Goal: Obtain resource: Download file/media

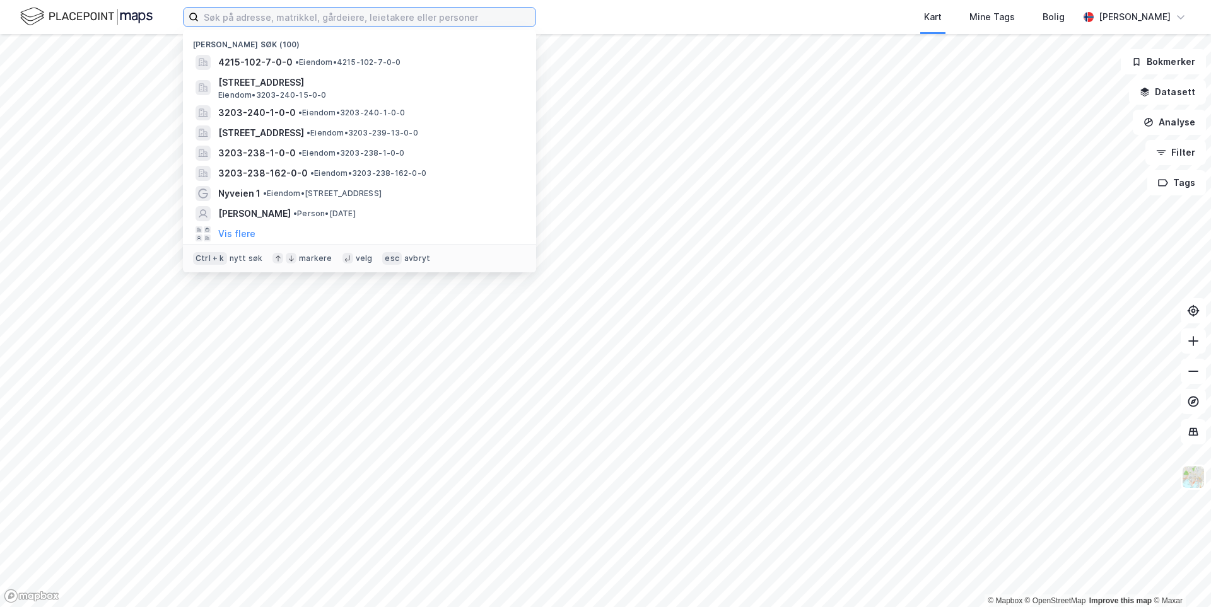
click at [323, 20] on input at bounding box center [367, 17] width 337 height 19
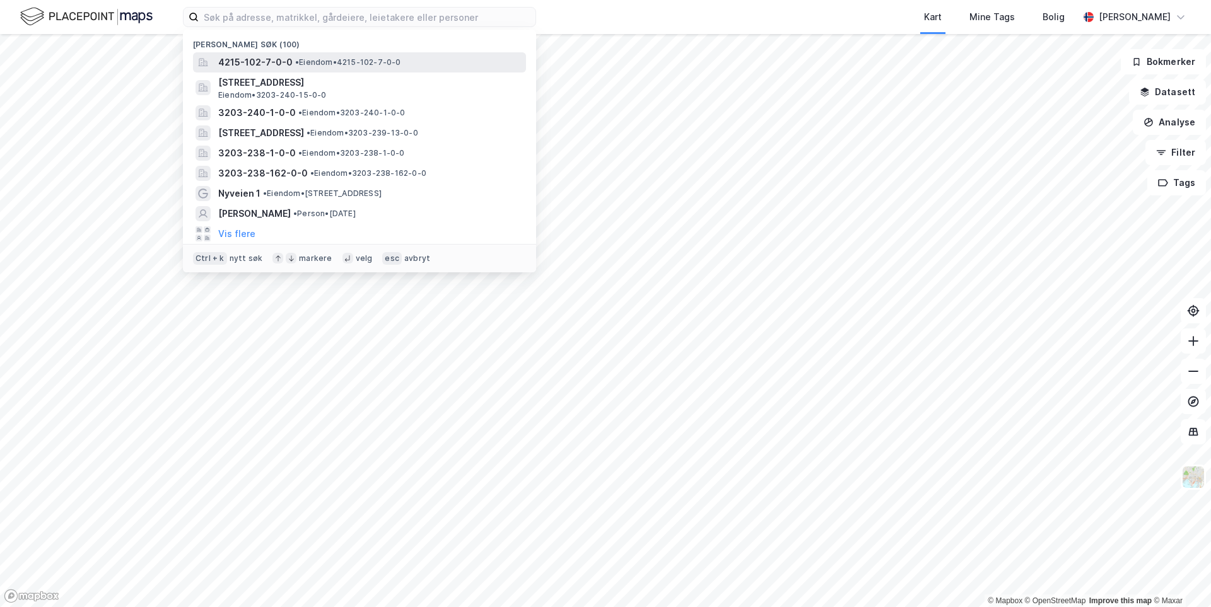
click at [322, 63] on span "• Eiendom • 4215-102-7-0-0" at bounding box center [348, 62] width 106 height 10
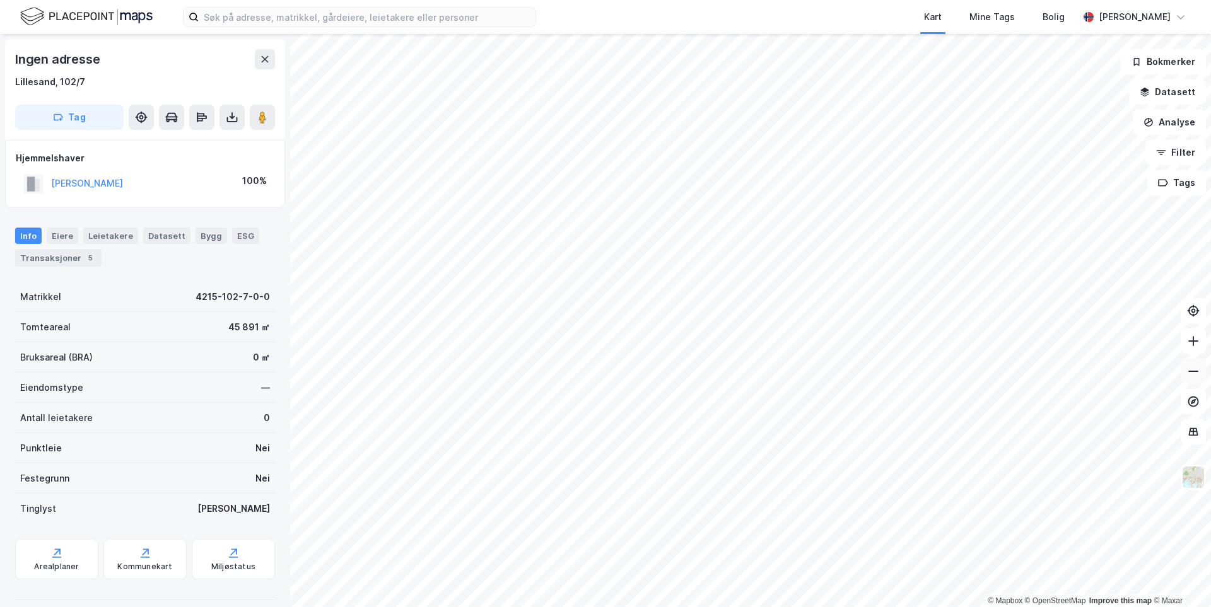
click at [1187, 376] on icon at bounding box center [1193, 371] width 13 height 13
click at [1201, 349] on button at bounding box center [1192, 340] width 25 height 25
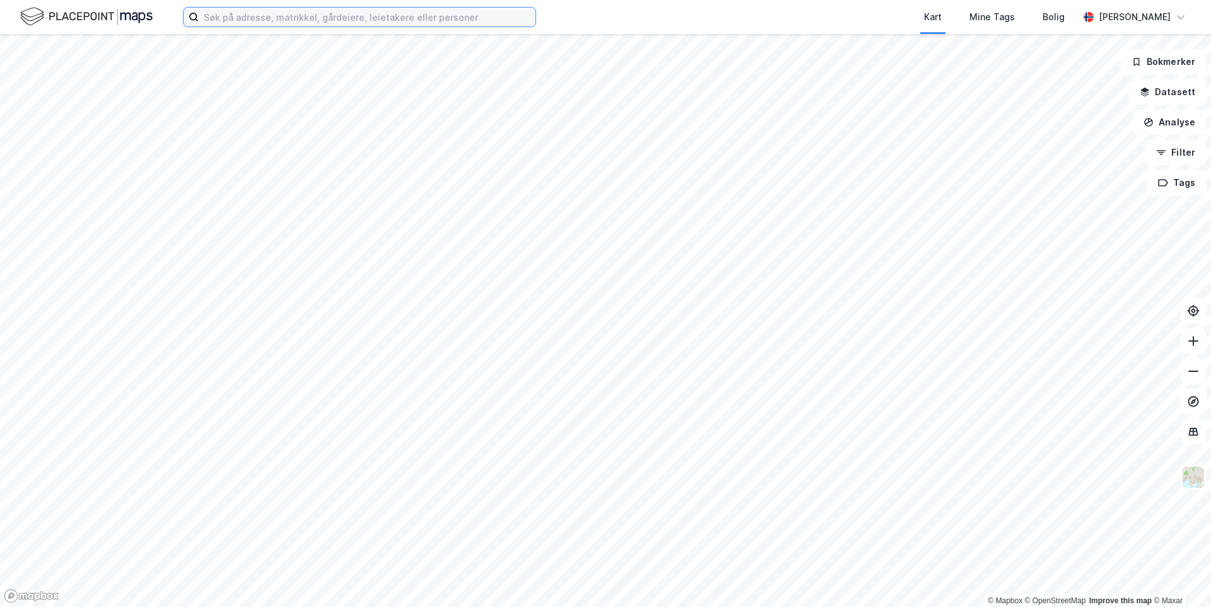
click at [455, 23] on input at bounding box center [367, 17] width 337 height 19
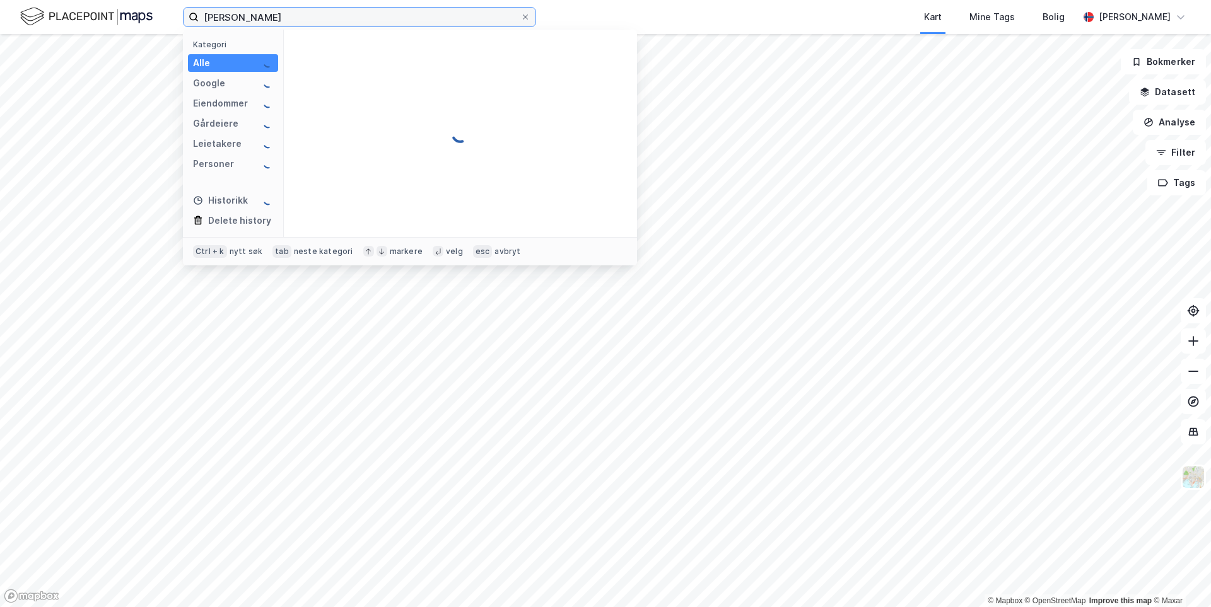
type input "andrea bea"
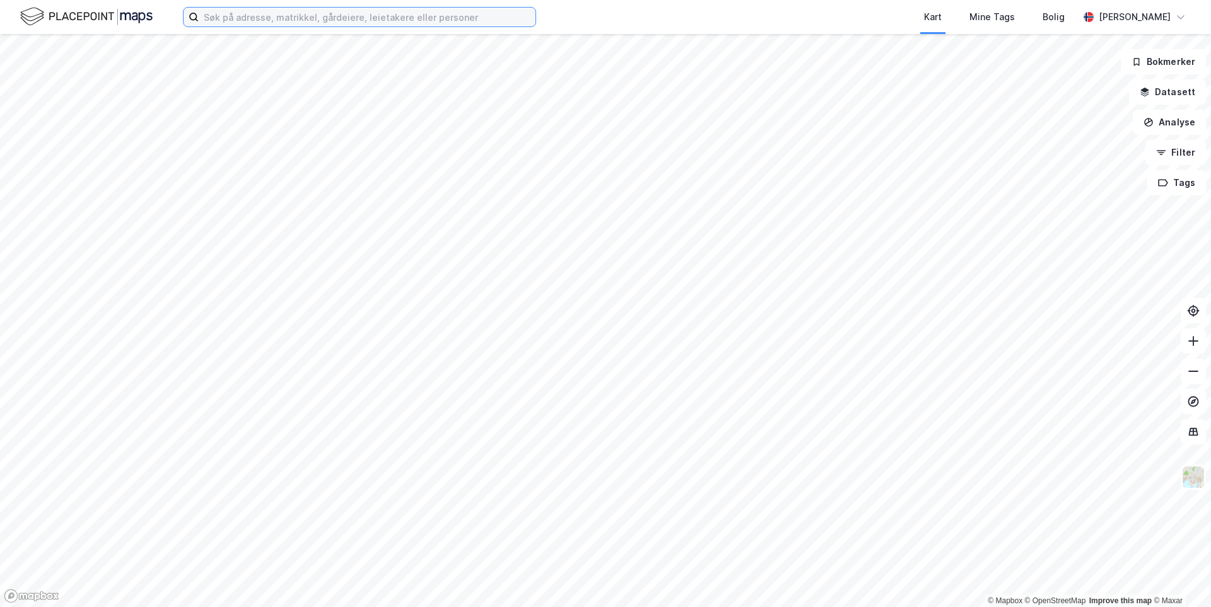
click at [461, 15] on input at bounding box center [367, 17] width 337 height 19
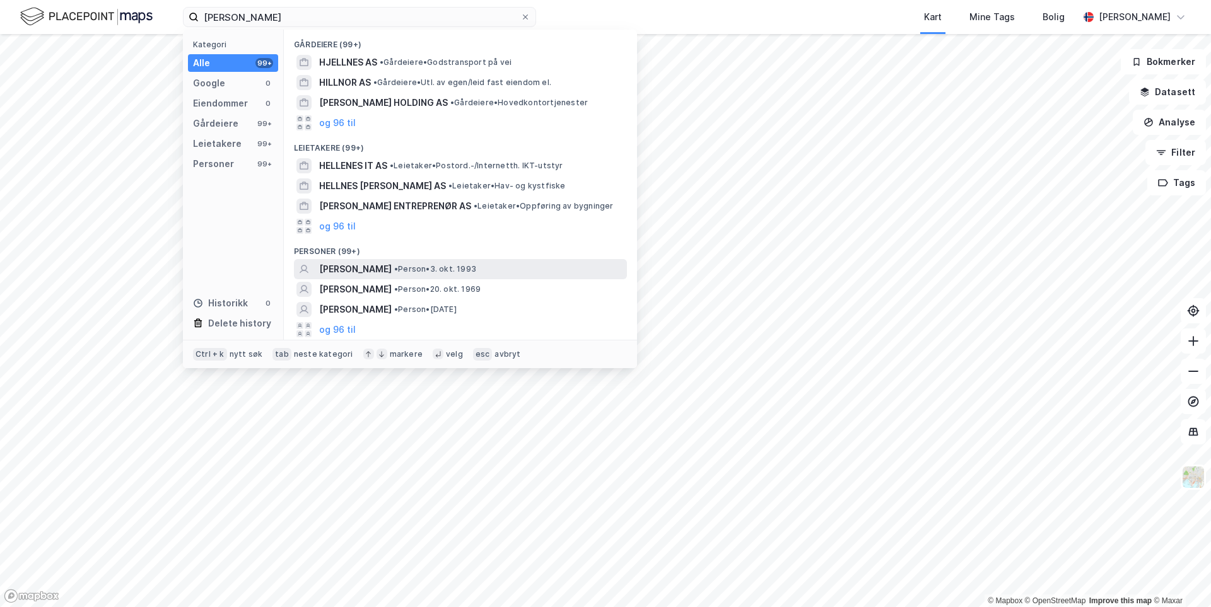
click at [392, 267] on span "ANDREA BEATRIZ FERNANDEZ HELLENER" at bounding box center [355, 269] width 73 height 15
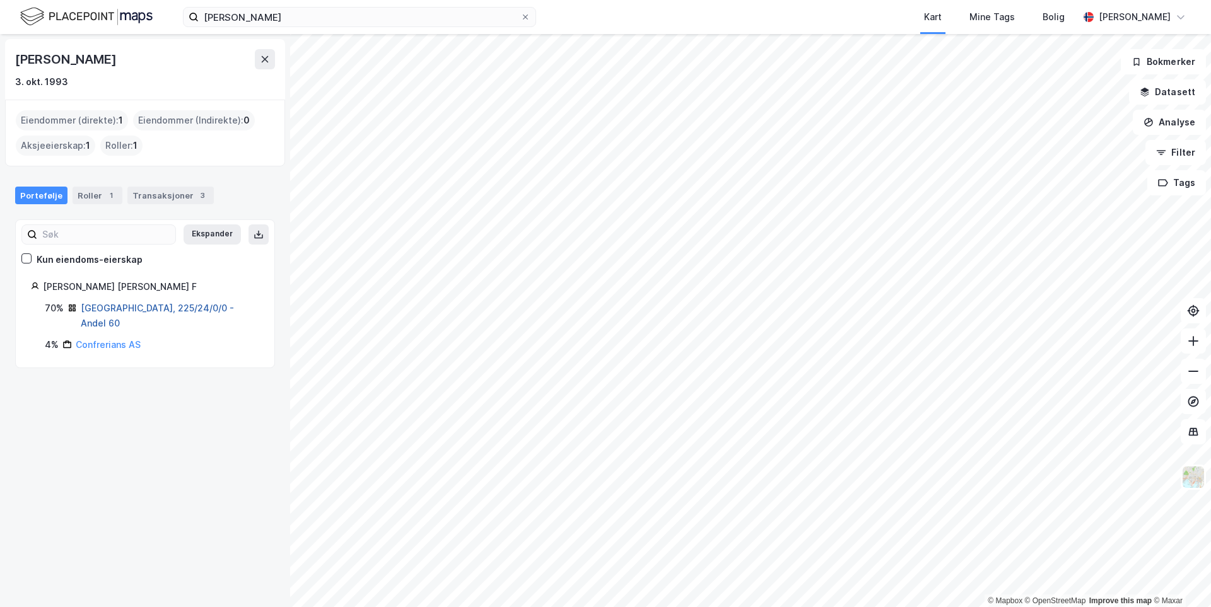
click at [177, 305] on link "Oslo, 225/24/0/0 - Andel 60" at bounding box center [157, 316] width 153 height 26
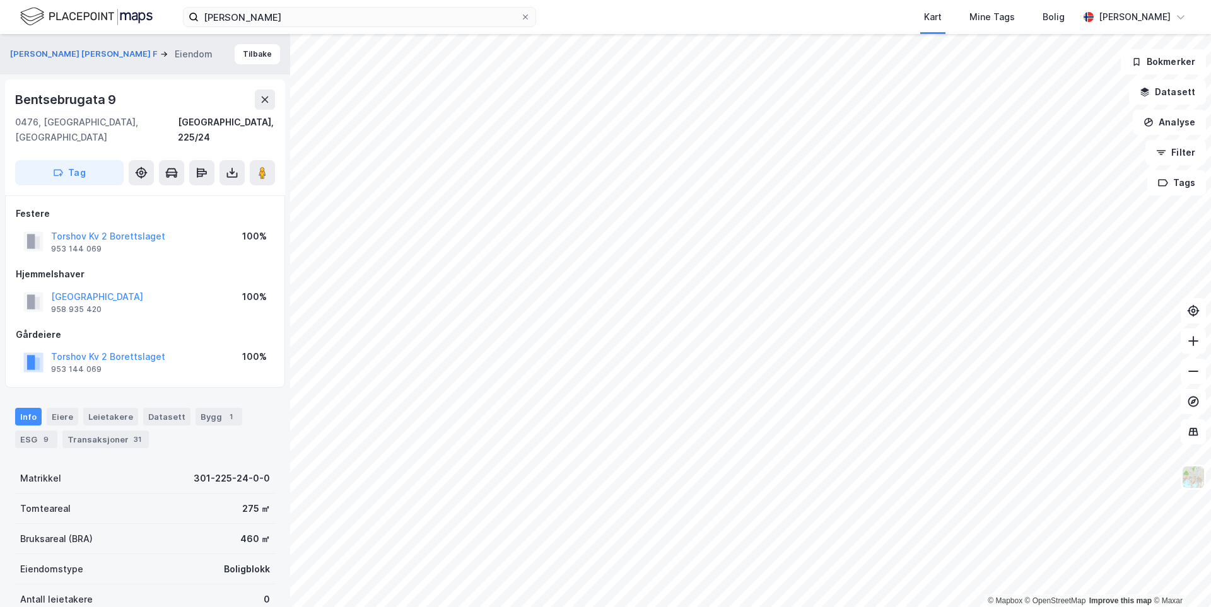
drag, startPoint x: 97, startPoint y: 427, endPoint x: 108, endPoint y: 436, distance: 13.9
click at [97, 431] on div "Transaksjoner 31" at bounding box center [105, 440] width 86 height 18
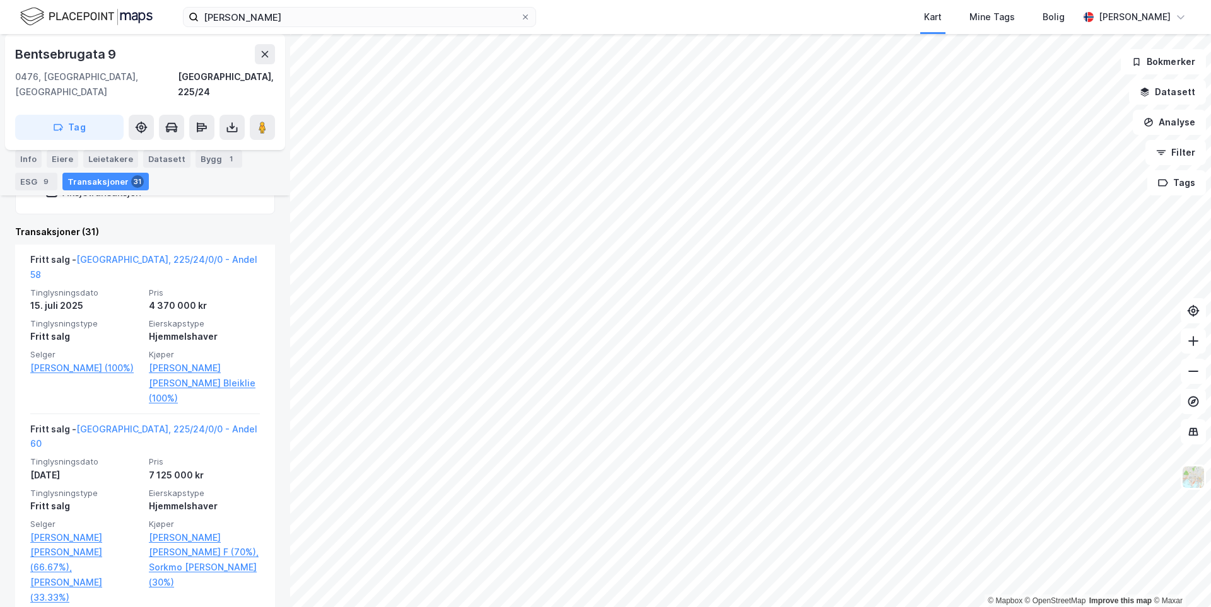
scroll to position [456, 0]
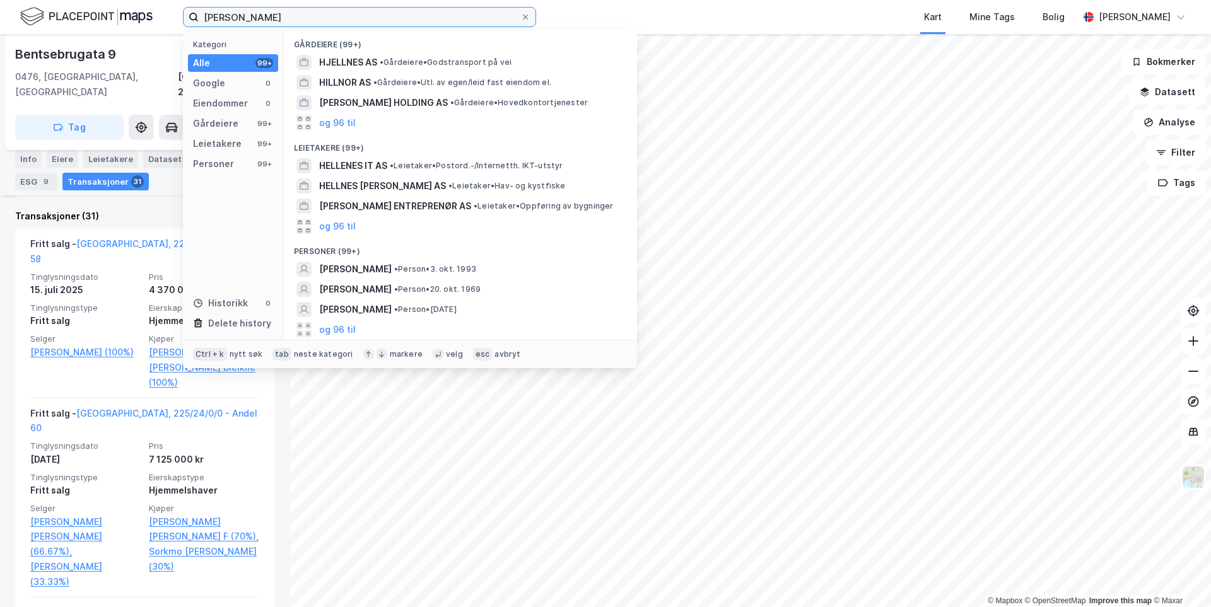
drag, startPoint x: 269, startPoint y: 18, endPoint x: 187, endPoint y: 25, distance: 82.3
click at [187, 25] on label "andrea beatriz hellner" at bounding box center [359, 17] width 353 height 20
type input "jan hellner"
click at [392, 311] on span "[PERSON_NAME]" at bounding box center [355, 309] width 73 height 15
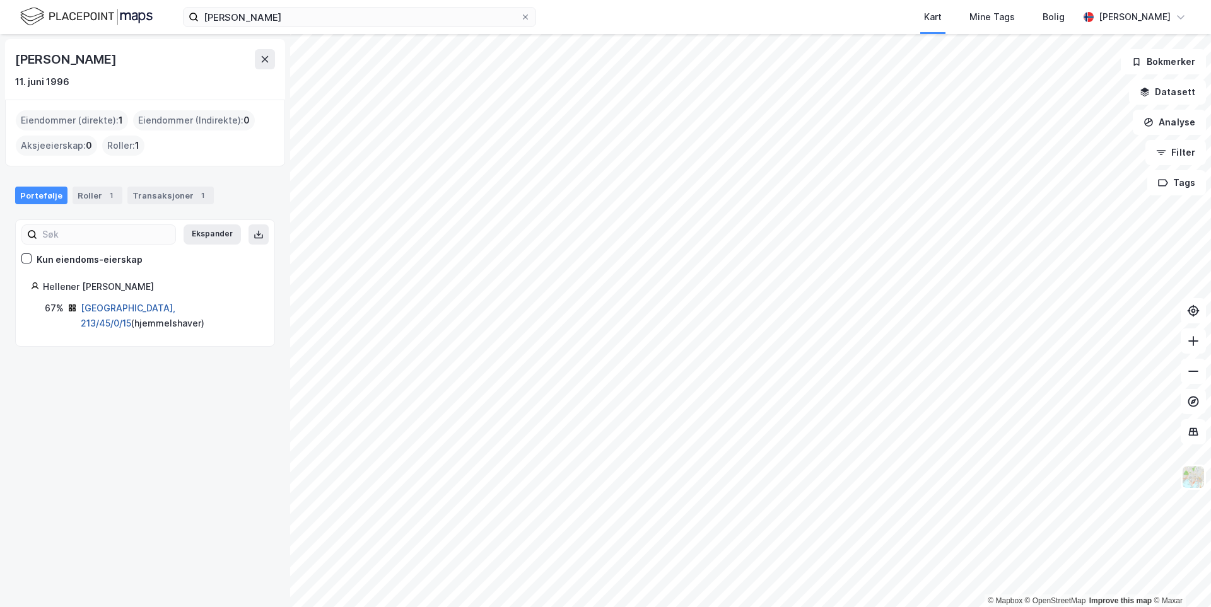
click at [137, 304] on link "Oslo, 213/45/0/15" at bounding box center [128, 316] width 95 height 26
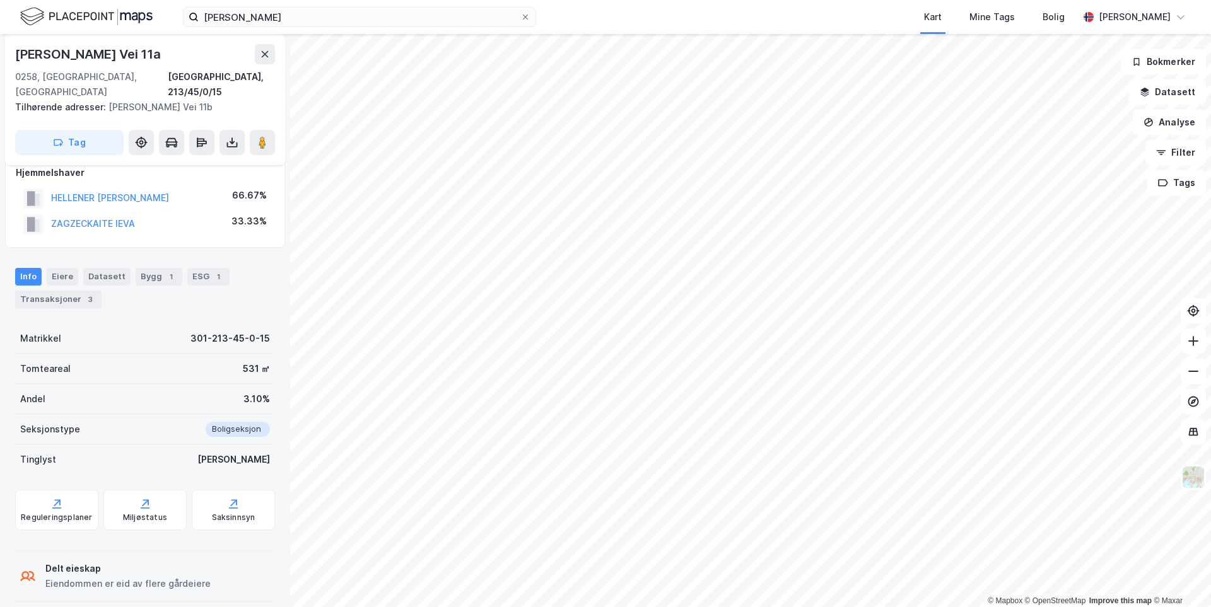
scroll to position [55, 0]
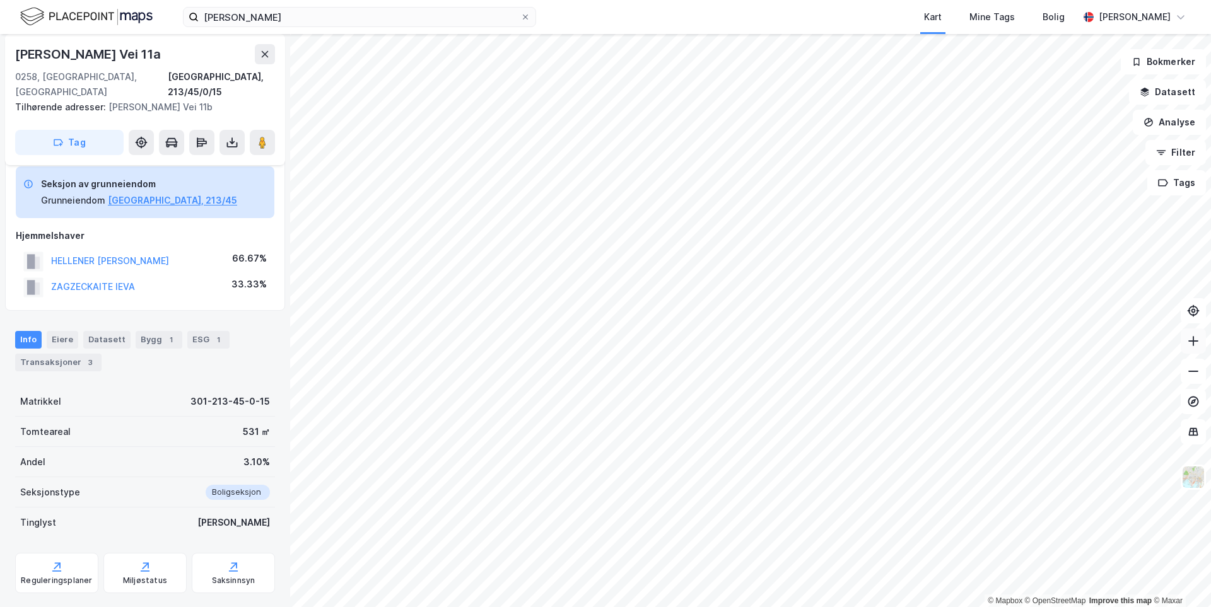
click at [1193, 346] on icon at bounding box center [1192, 341] width 1 height 10
click at [61, 354] on div "Transaksjoner 3" at bounding box center [58, 363] width 86 height 18
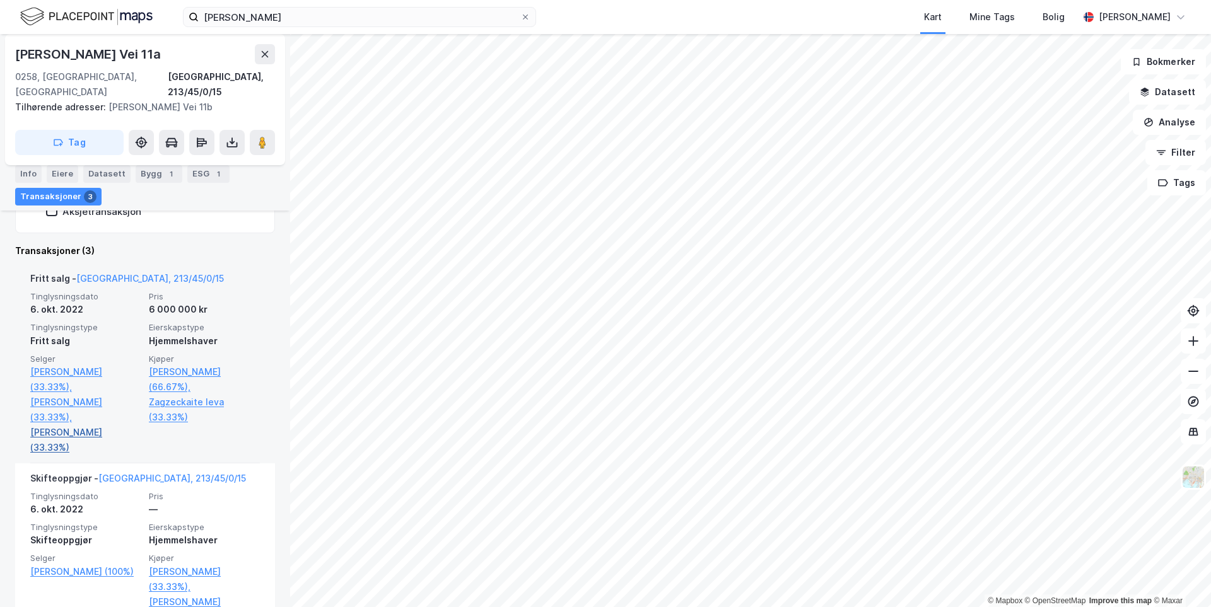
scroll to position [326, 0]
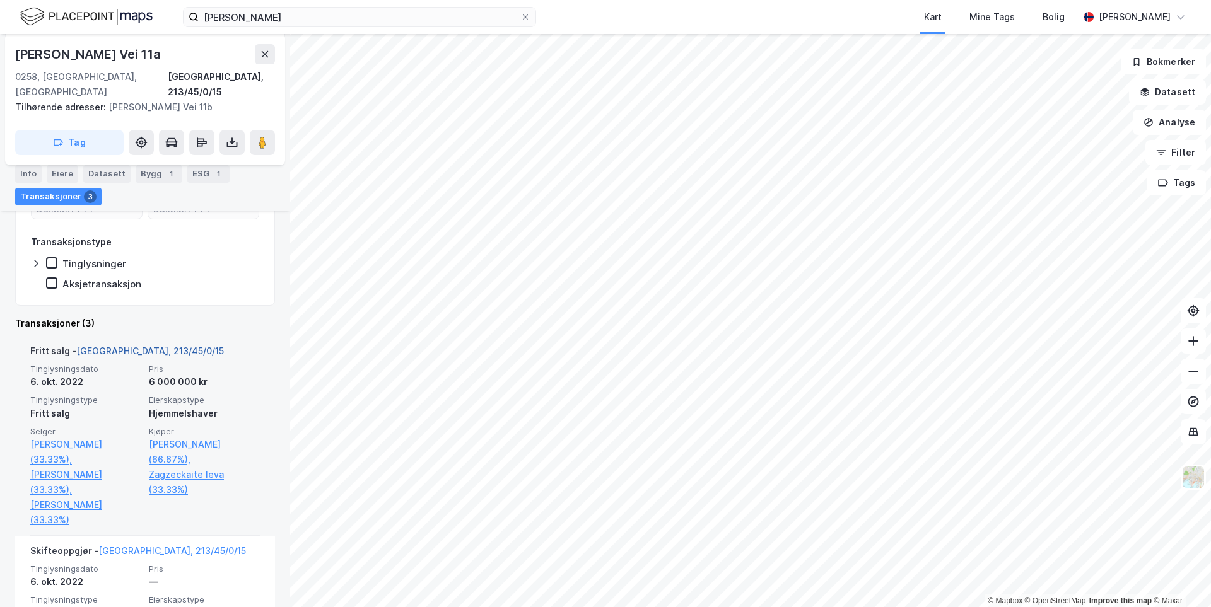
click at [144, 346] on link "Oslo, 213/45/0/15" at bounding box center [150, 351] width 148 height 11
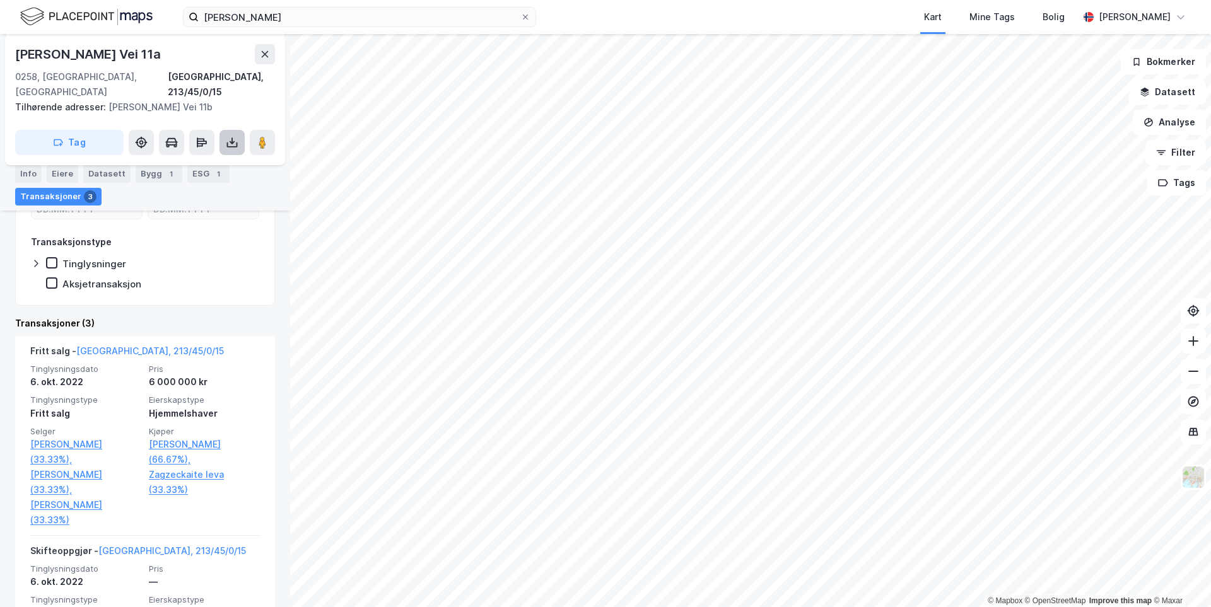
click at [228, 136] on icon at bounding box center [232, 142] width 13 height 13
click at [216, 158] on div "Last ned grunnbok" at bounding box center [177, 168] width 134 height 20
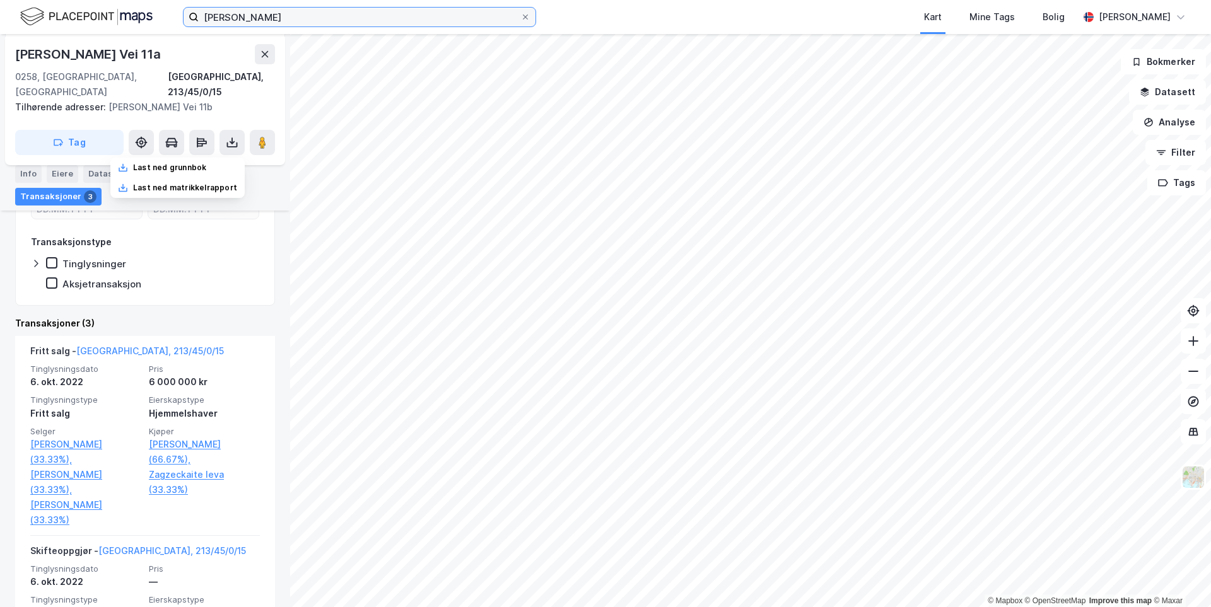
click at [252, 18] on input "jan hellner" at bounding box center [360, 17] width 322 height 19
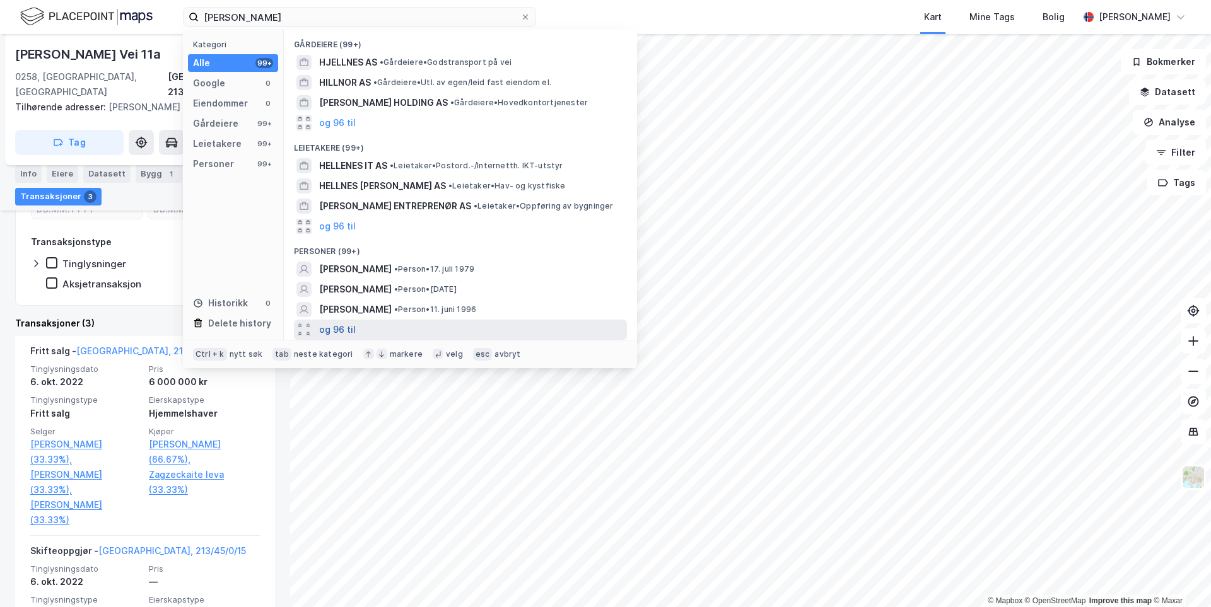
click at [342, 325] on button "og 96 til" at bounding box center [337, 329] width 37 height 15
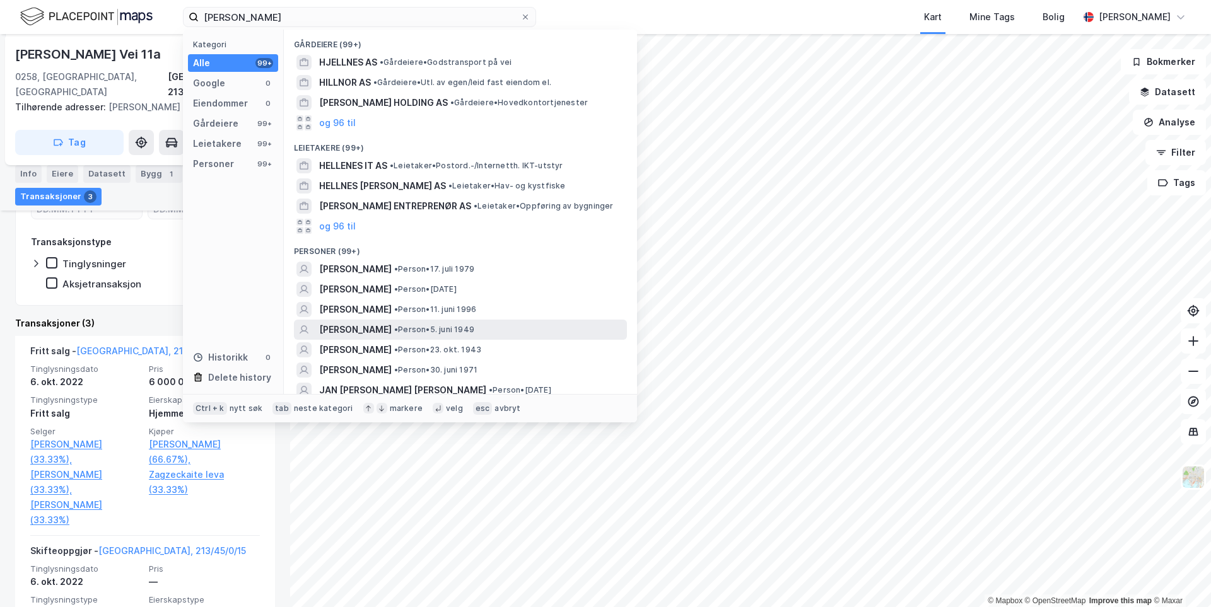
click at [392, 328] on span "[PERSON_NAME]" at bounding box center [355, 329] width 73 height 15
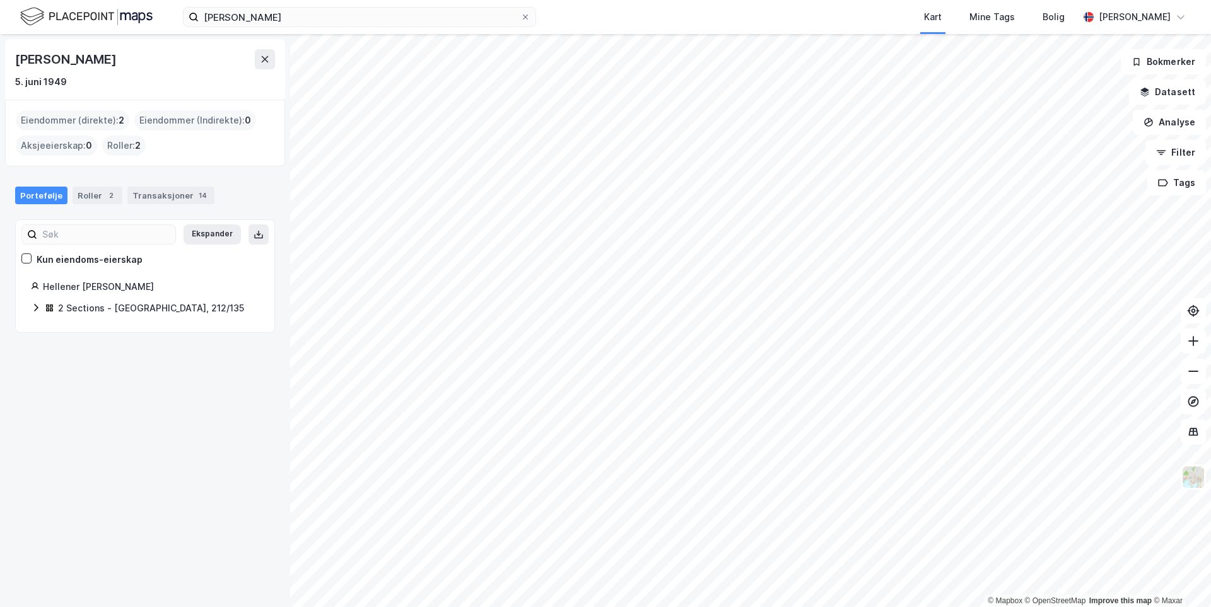
click at [42, 305] on div "2 Sections - Oslo, 212/135" at bounding box center [145, 309] width 228 height 16
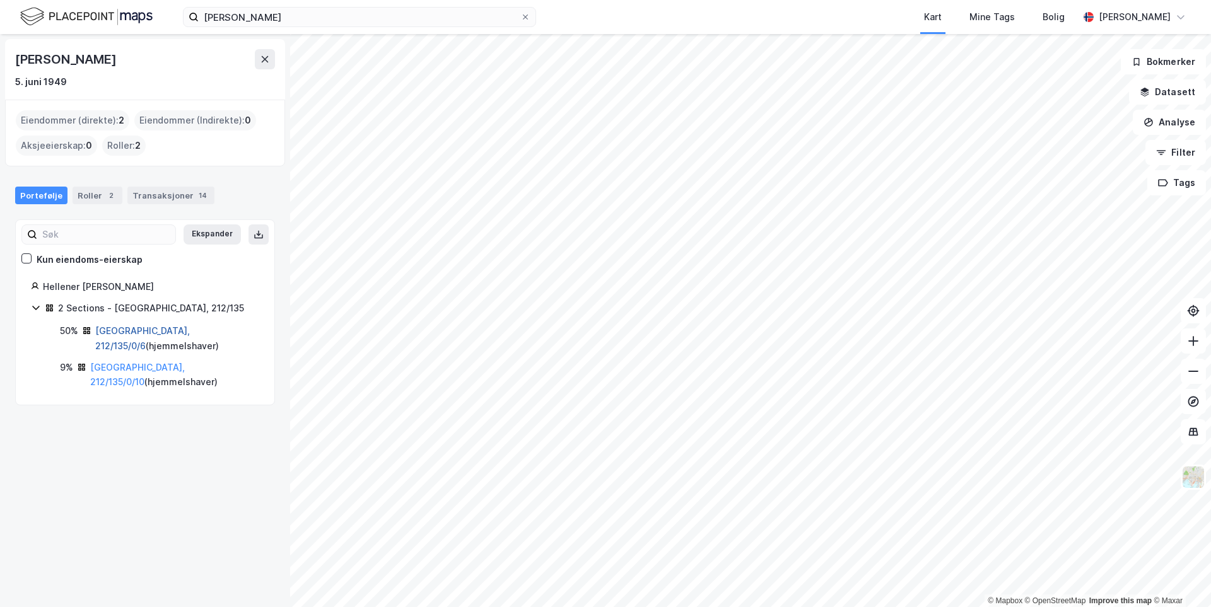
click at [132, 330] on link "Oslo, 212/135/0/6" at bounding box center [142, 338] width 95 height 26
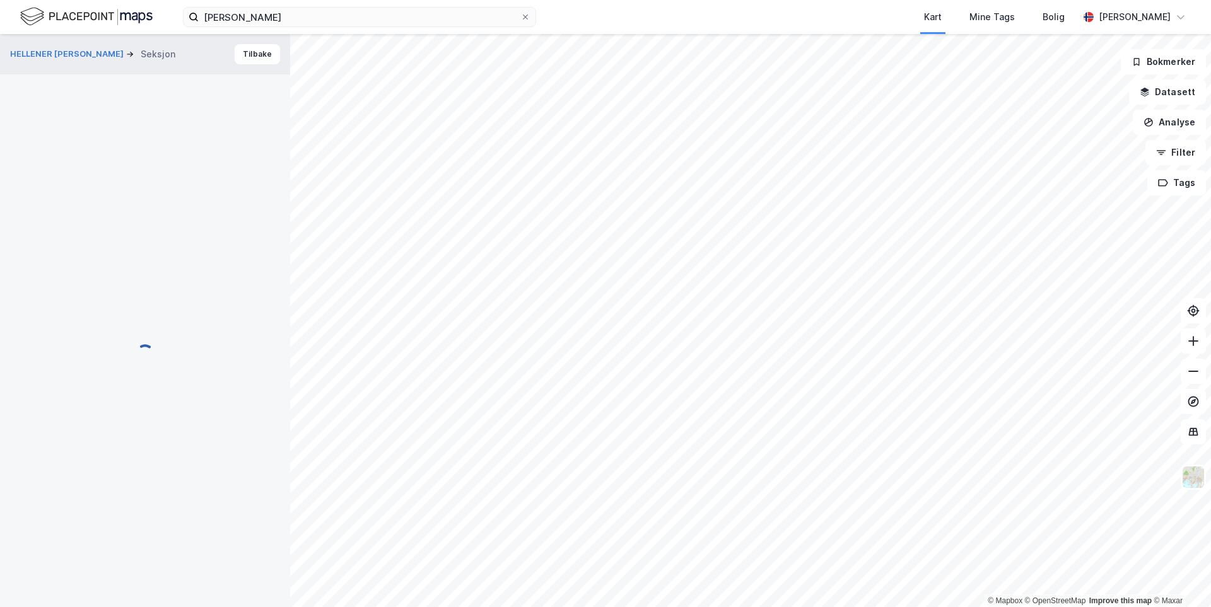
scroll to position [103, 0]
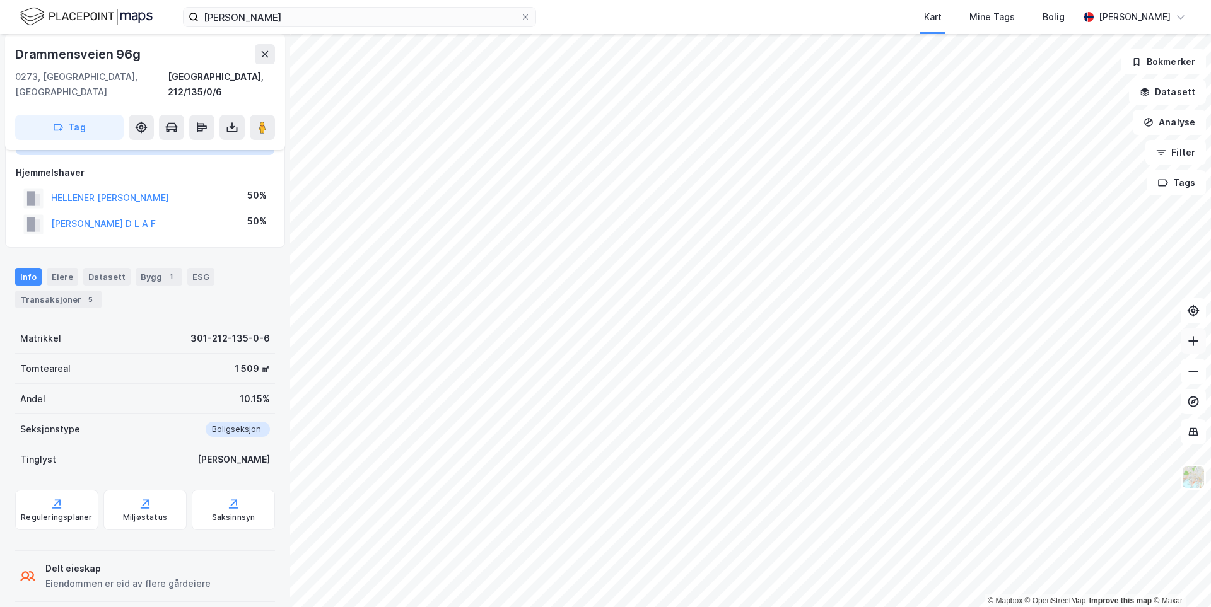
click at [1185, 342] on button at bounding box center [1192, 340] width 25 height 25
click at [84, 293] on div "5" at bounding box center [90, 299] width 13 height 13
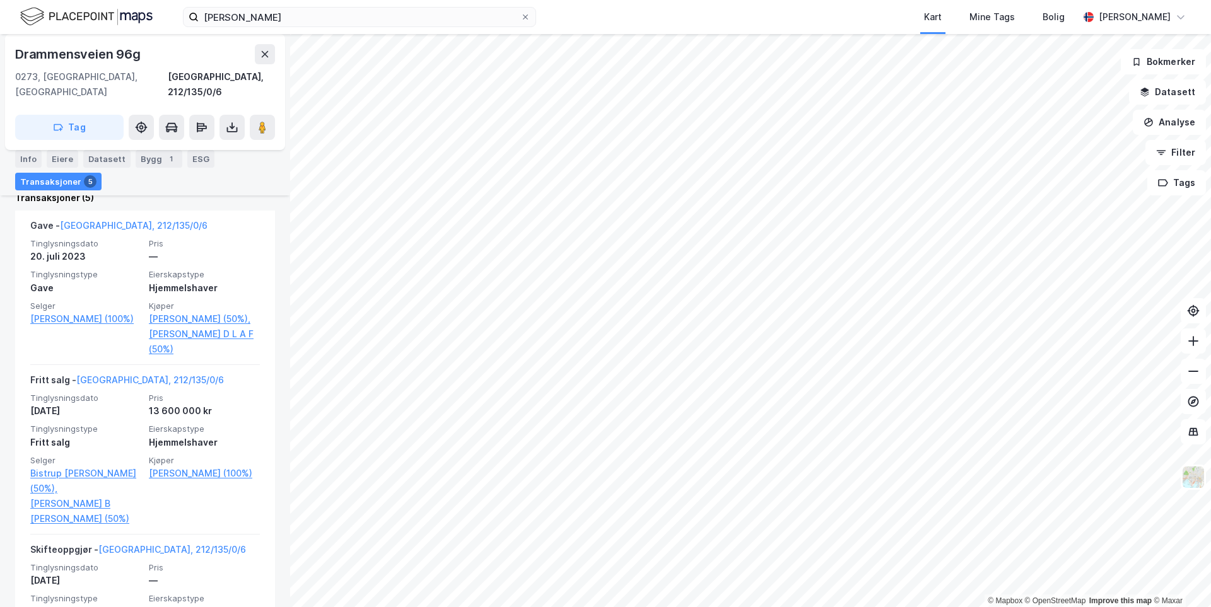
scroll to position [418, 0]
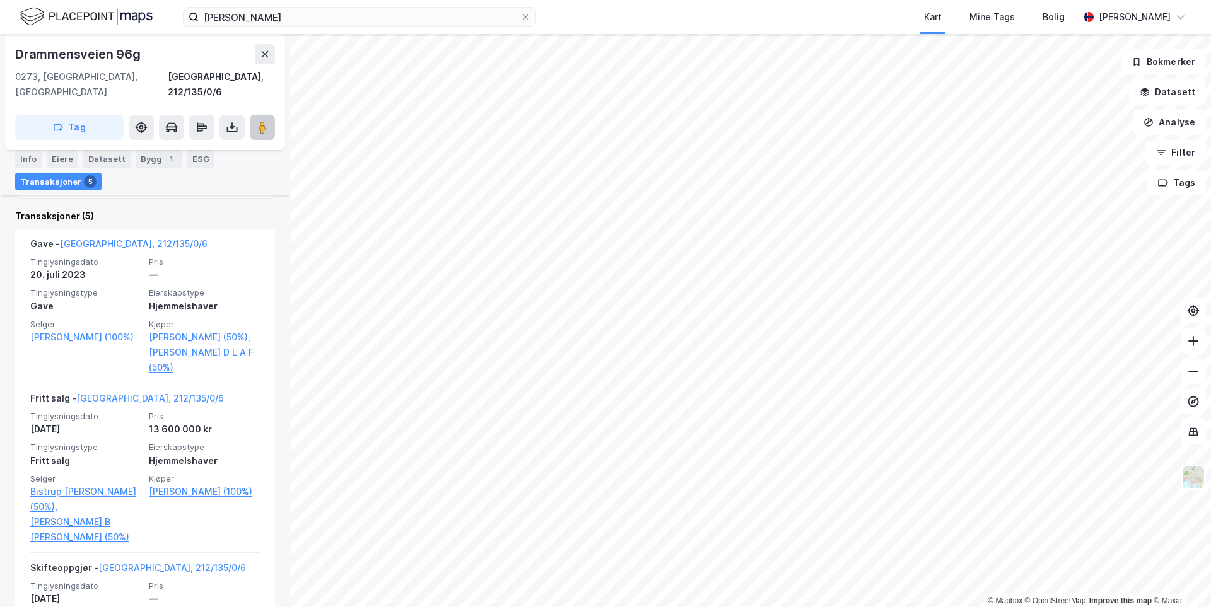
click at [262, 121] on image at bounding box center [263, 127] width 8 height 13
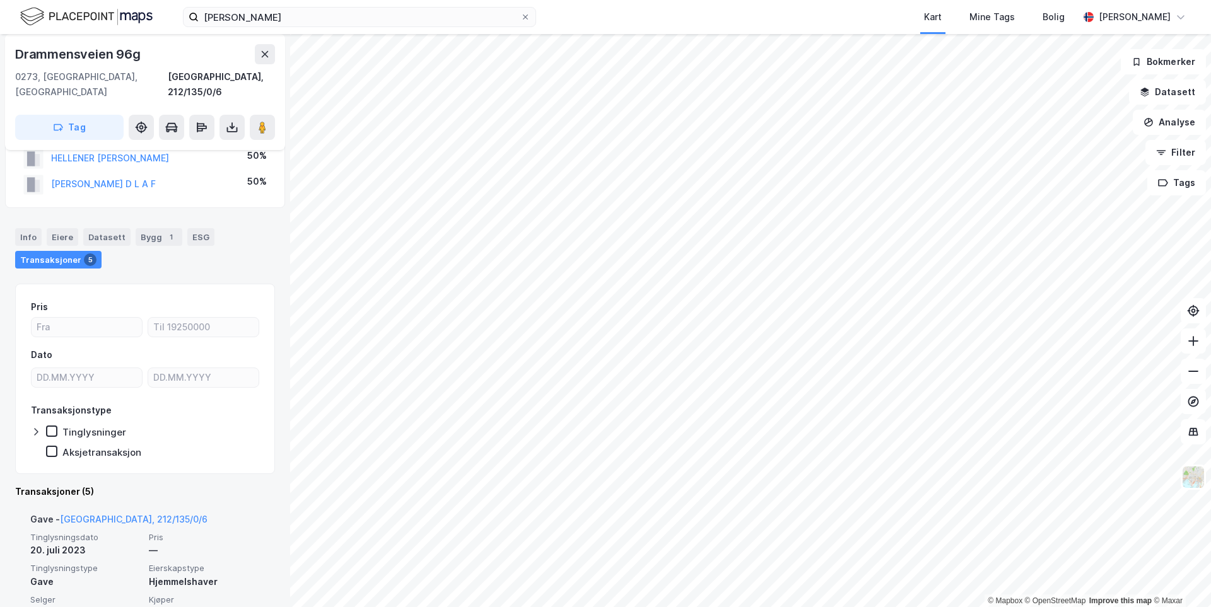
scroll to position [40, 0]
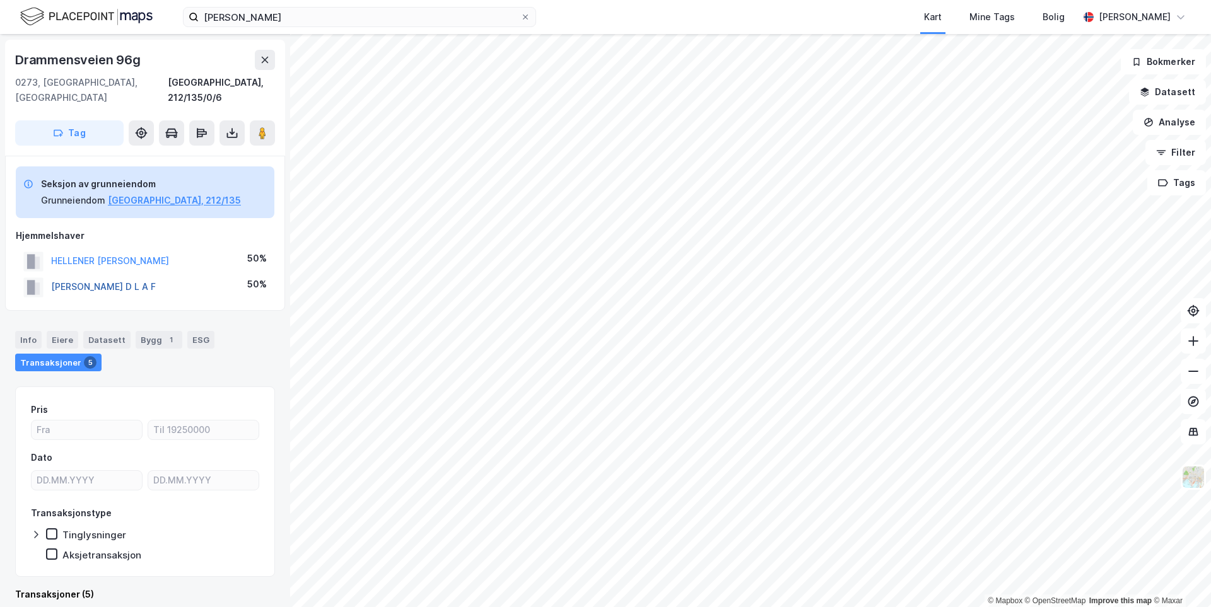
click at [0, 0] on button "HELLENER MARIA D L A F" at bounding box center [0, 0] width 0 height 0
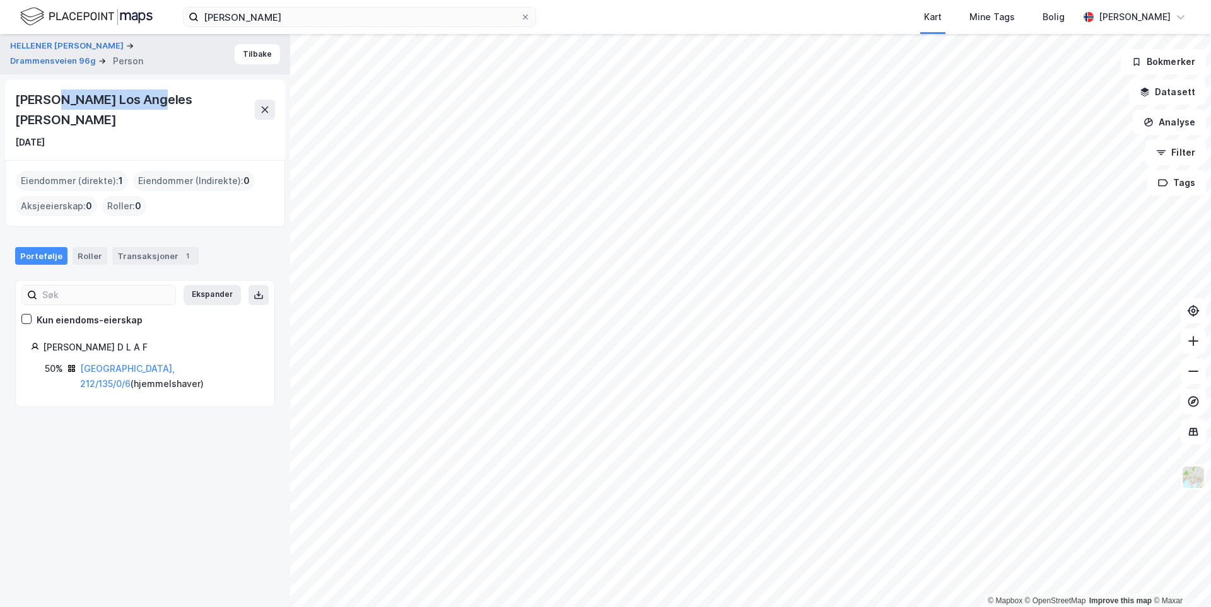
drag, startPoint x: 52, startPoint y: 102, endPoint x: 148, endPoint y: 96, distance: 96.0
click at [148, 96] on div "Maria De Los Angeles Fernandez Hellener" at bounding box center [135, 110] width 240 height 40
copy div "De Los Angeles"
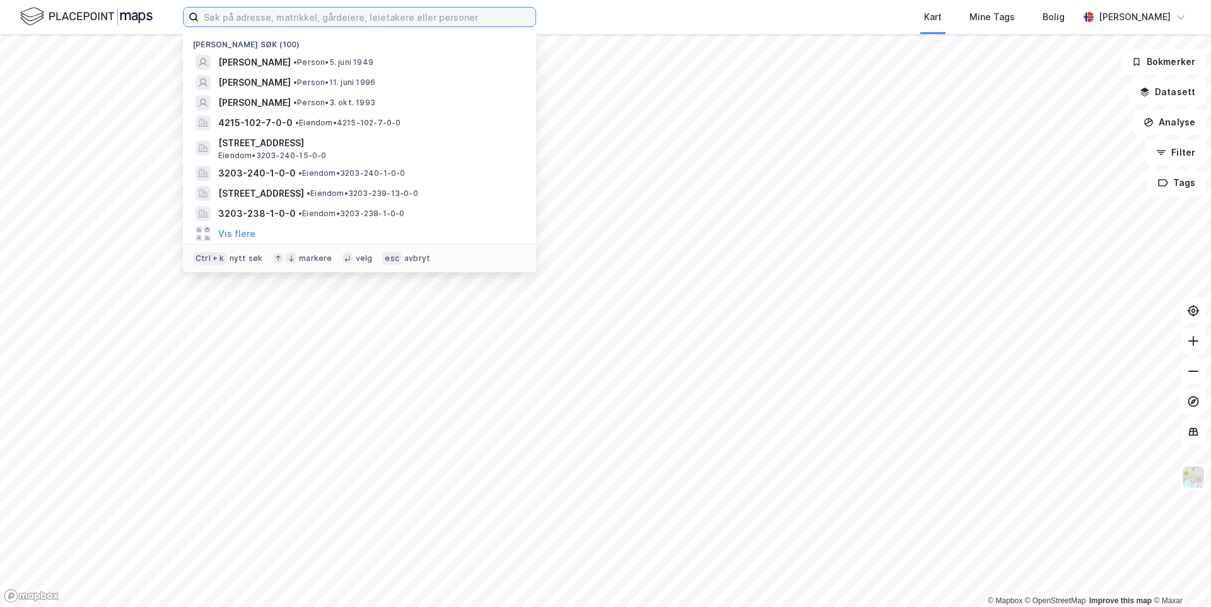
click at [415, 17] on input at bounding box center [367, 17] width 337 height 19
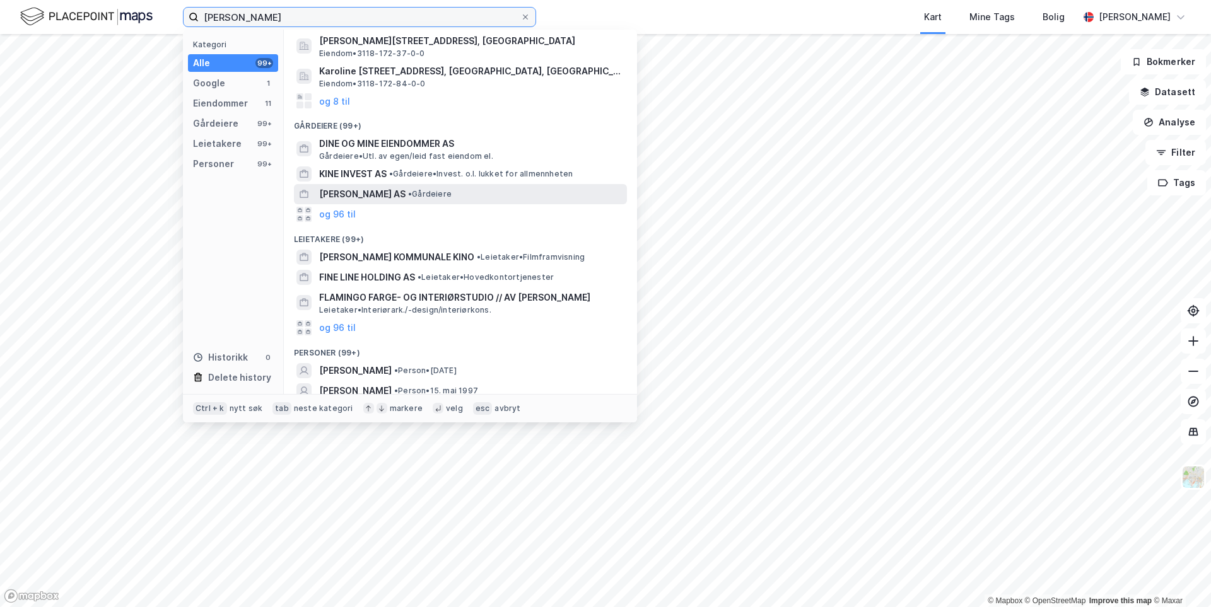
scroll to position [152, 0]
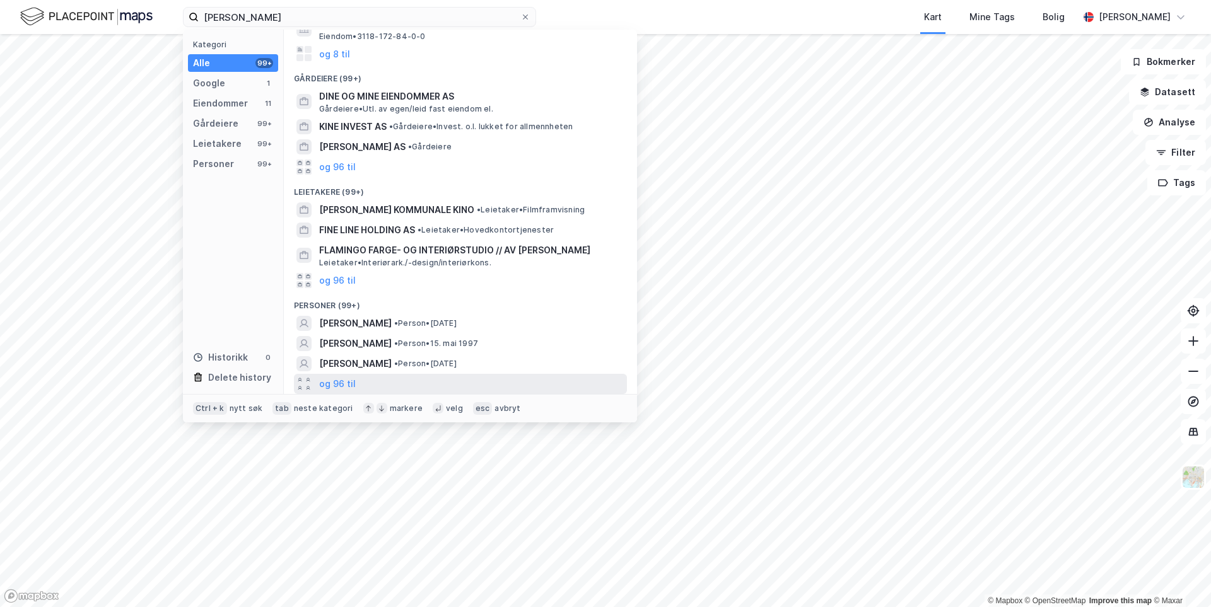
click at [372, 382] on div "og 96 til" at bounding box center [460, 384] width 333 height 20
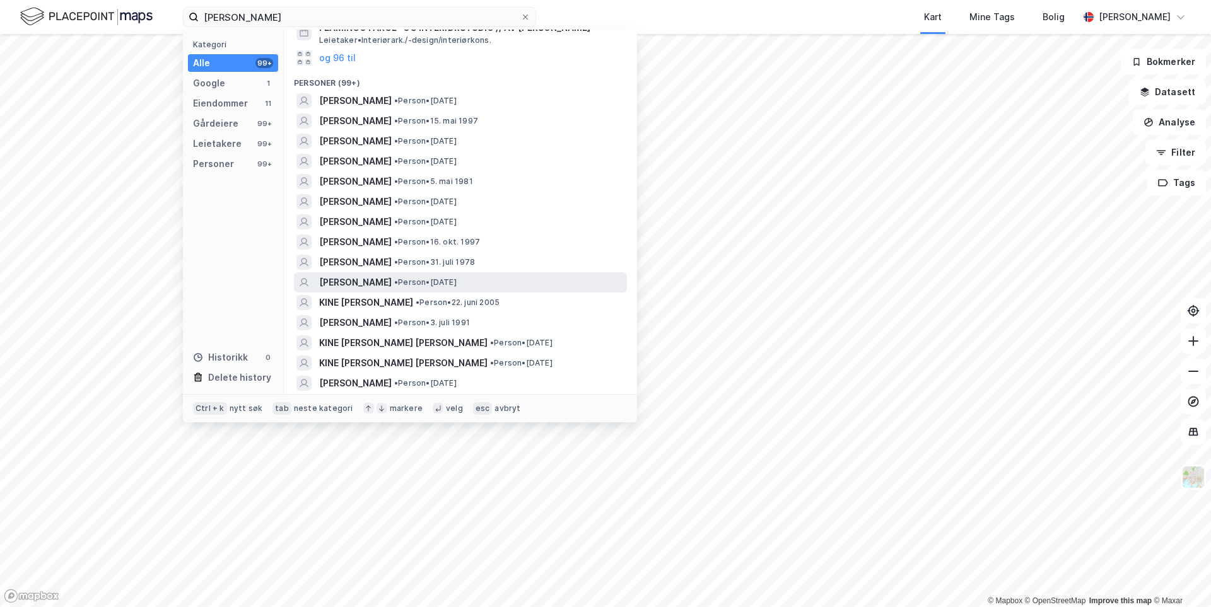
scroll to position [404, 0]
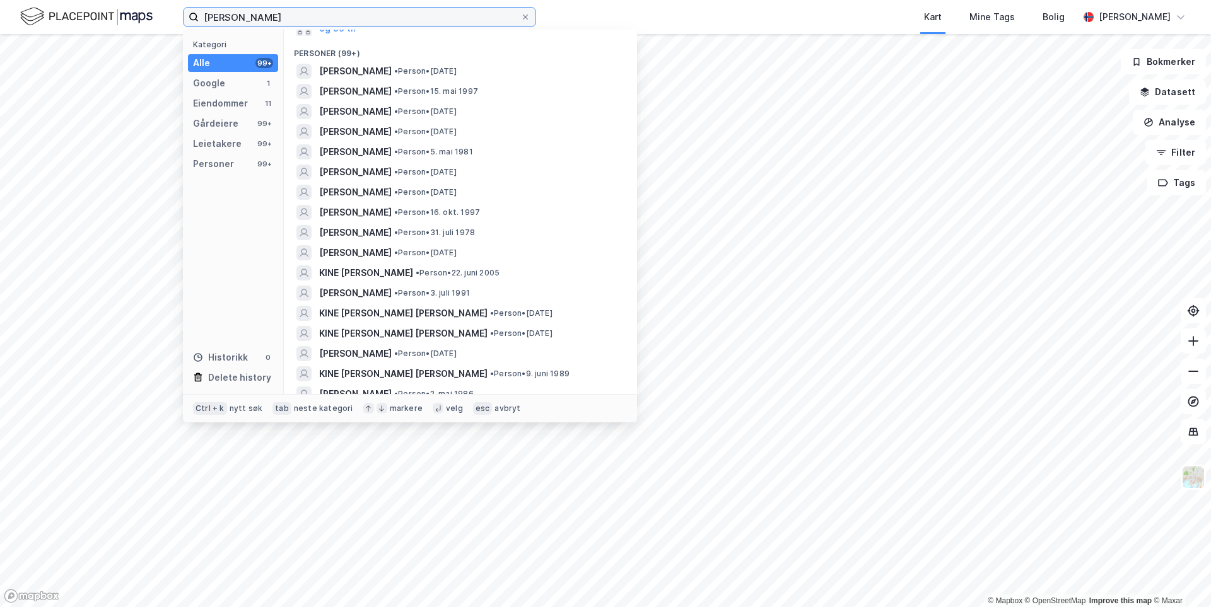
click at [261, 11] on input "kine olsen" at bounding box center [360, 17] width 322 height 19
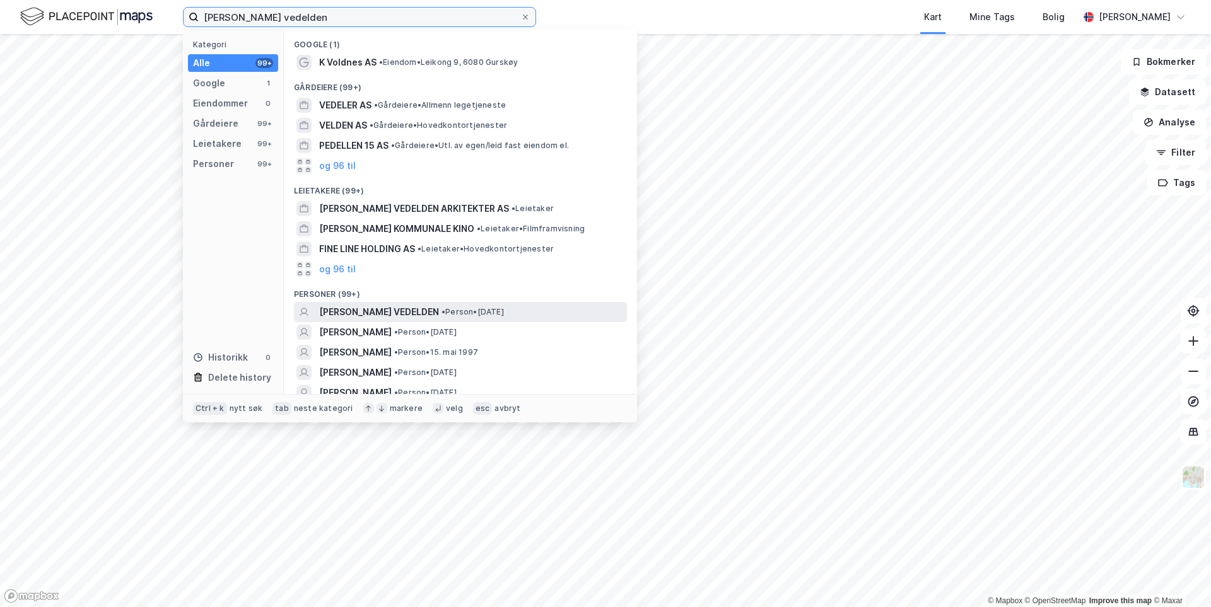
type input "kine olsen vedelden"
click at [376, 317] on span "KINE OLSEN VEDELDEN" at bounding box center [379, 312] width 120 height 15
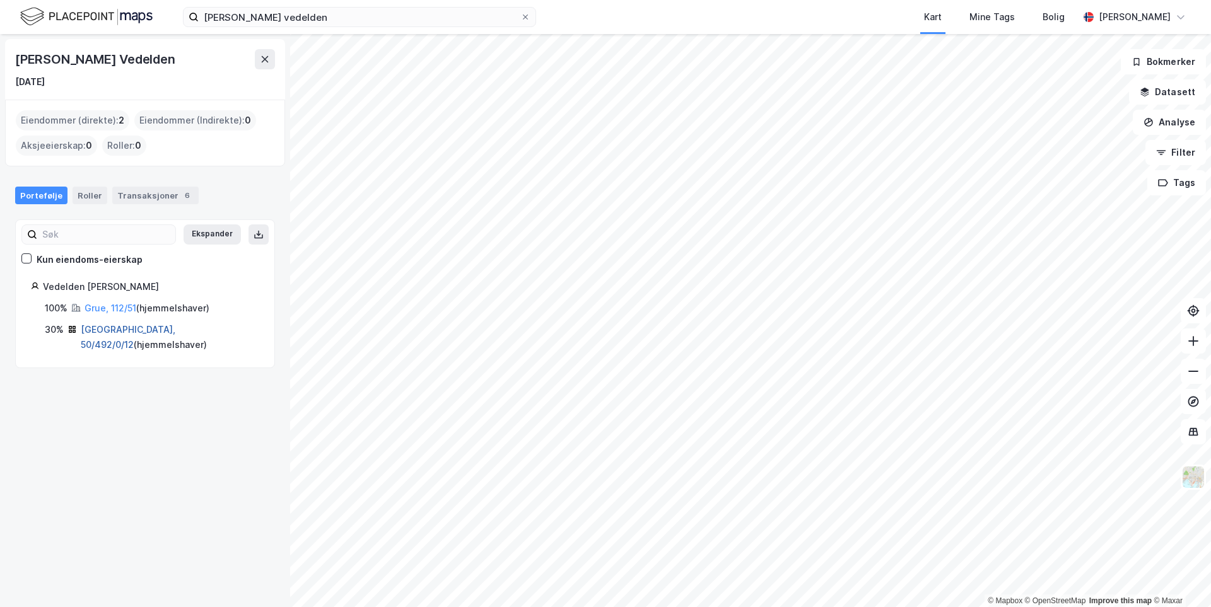
click at [124, 328] on link "Oslo, 50/492/0/12" at bounding box center [128, 337] width 95 height 26
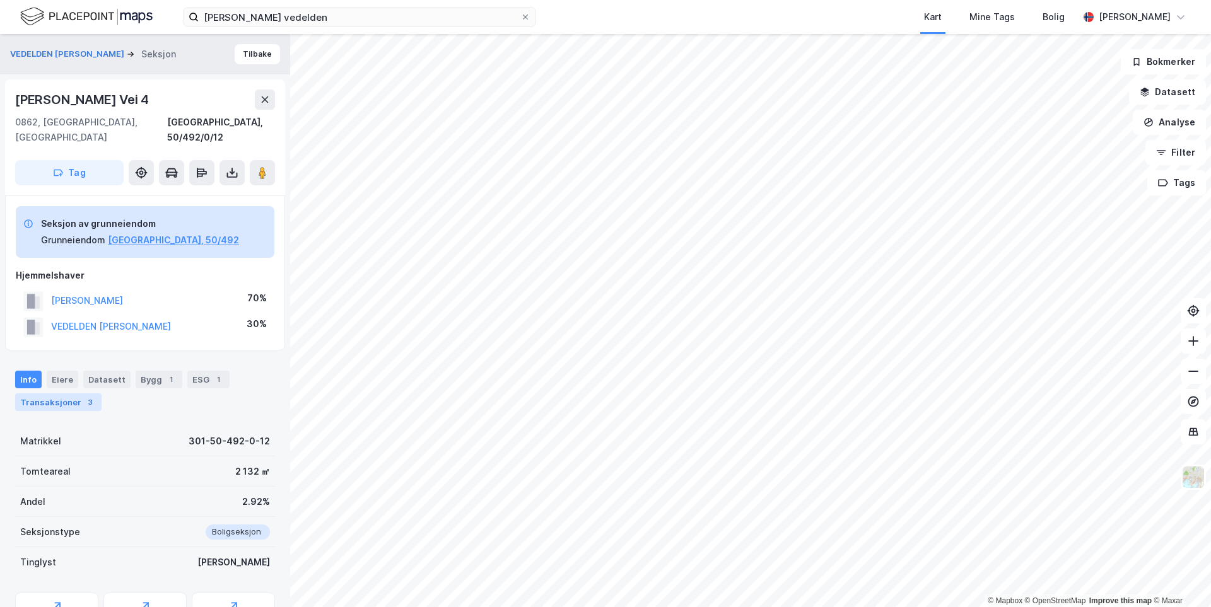
click at [84, 396] on div "3" at bounding box center [90, 402] width 13 height 13
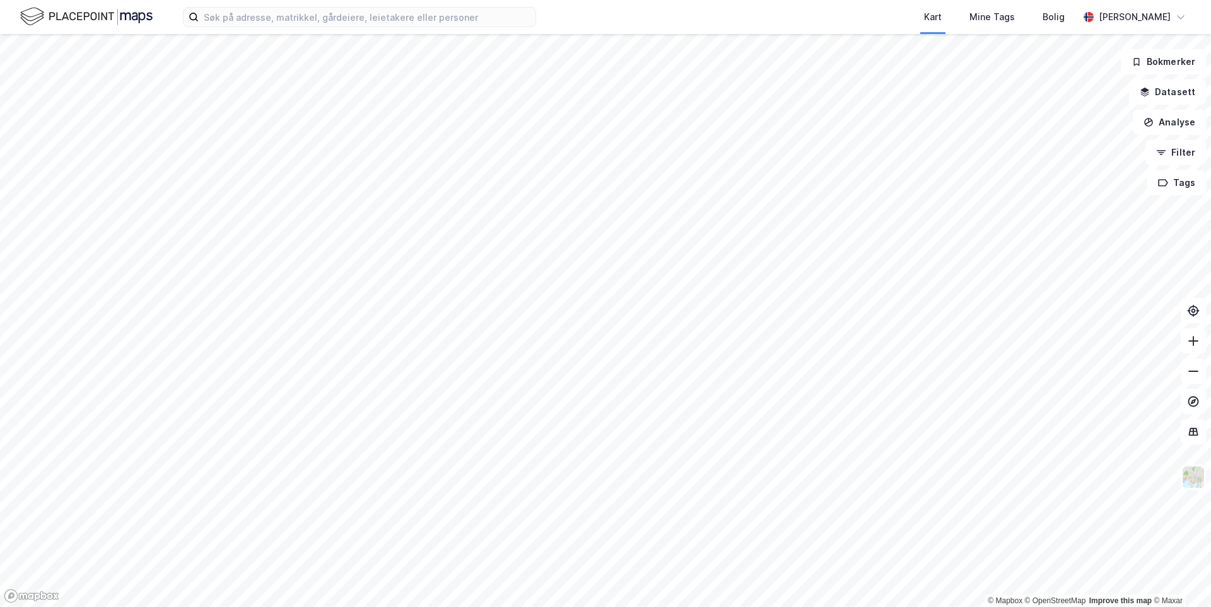
click at [337, 28] on div "Kart Mine Tags Bolig [PERSON_NAME]" at bounding box center [605, 17] width 1211 height 34
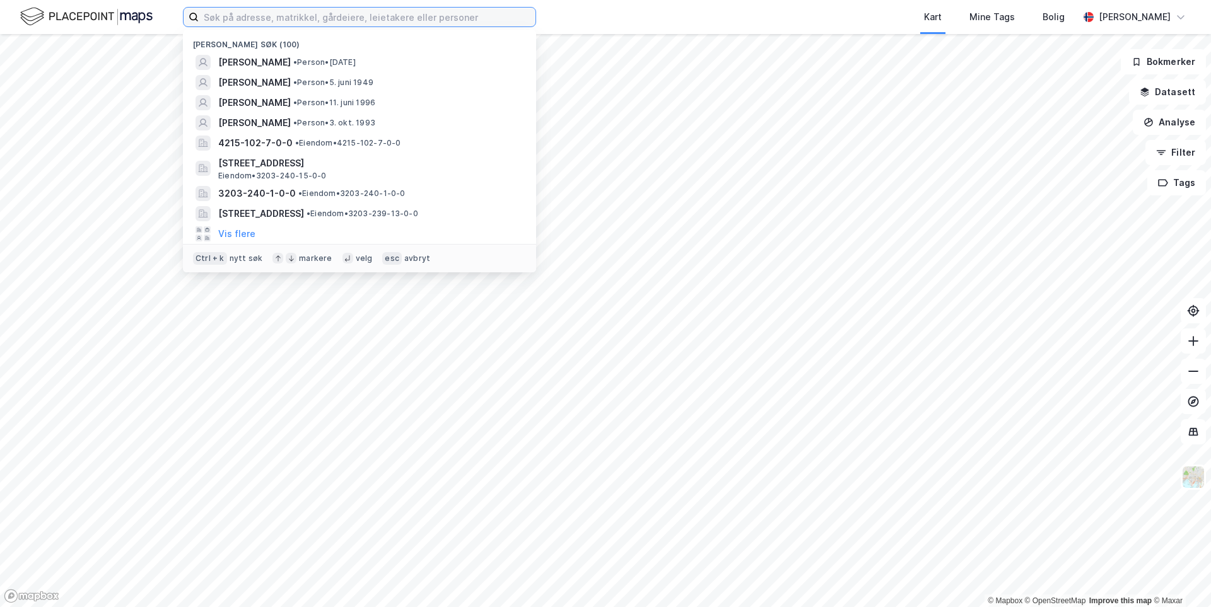
click at [338, 22] on input at bounding box center [367, 17] width 337 height 19
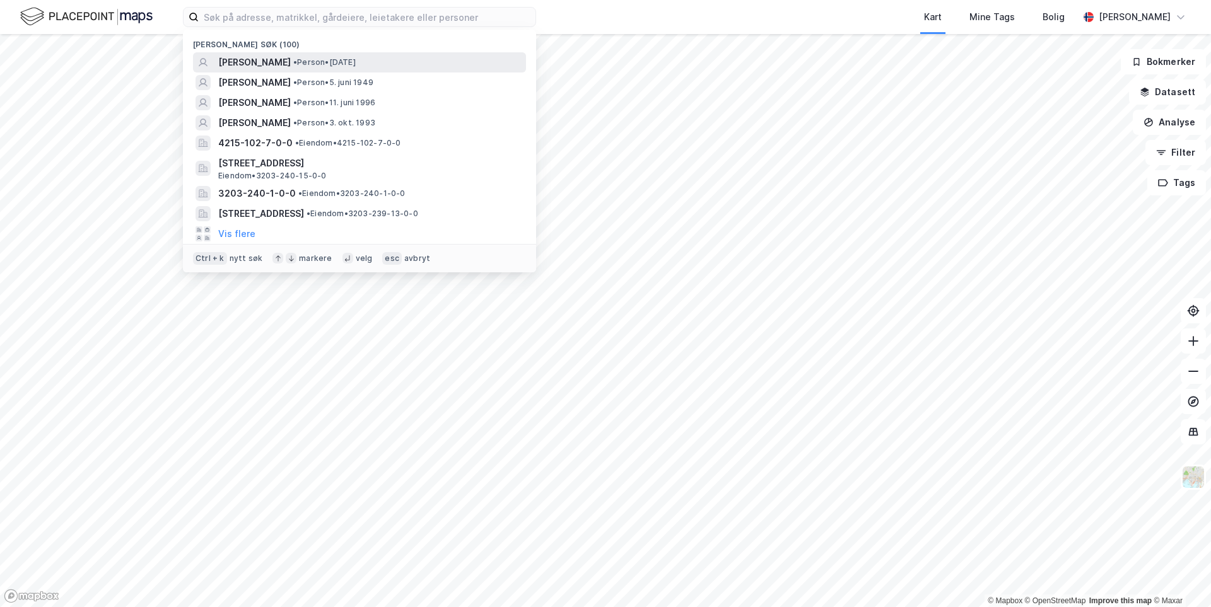
click at [271, 64] on span "[PERSON_NAME]" at bounding box center [254, 62] width 73 height 15
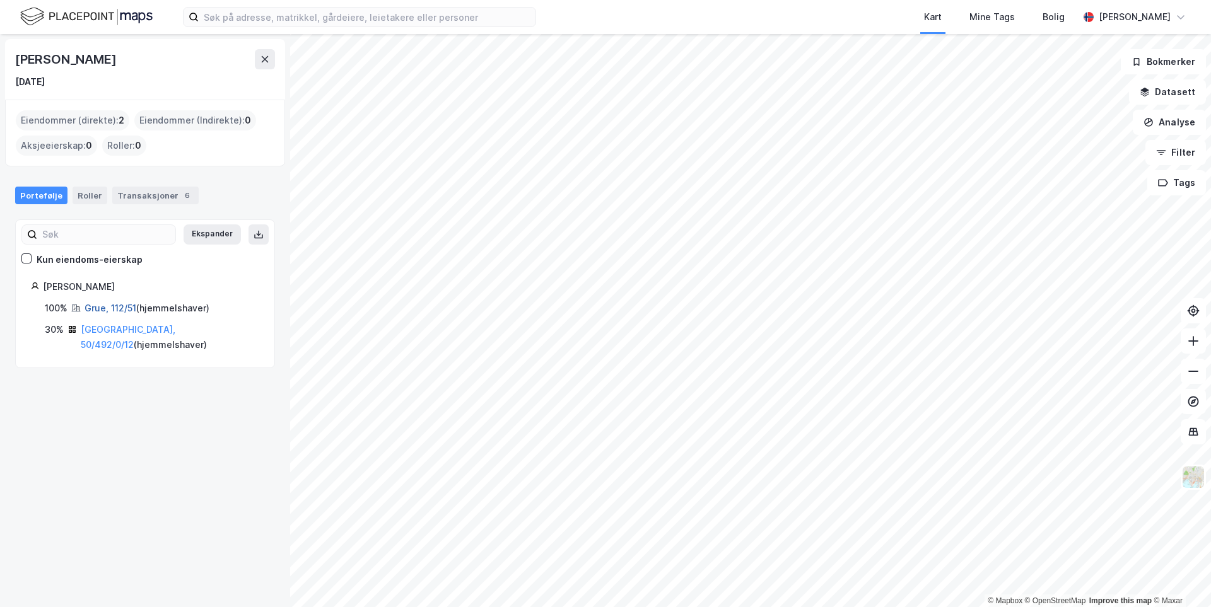
click at [112, 308] on link "Grue, 112/51" at bounding box center [110, 308] width 52 height 11
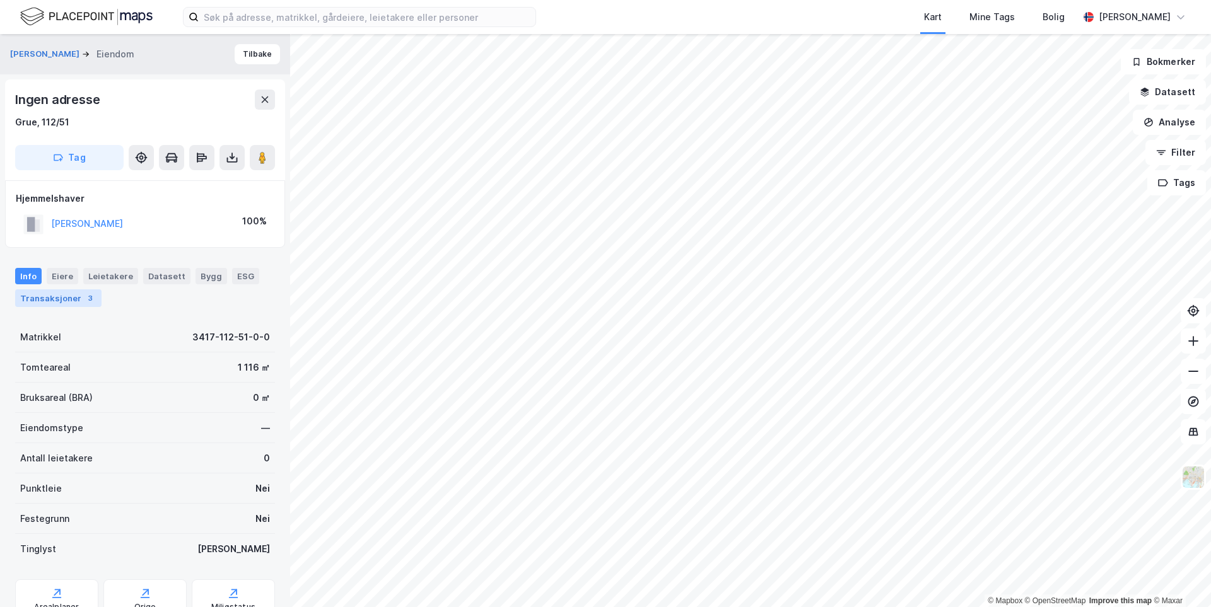
click at [67, 305] on div "Transaksjoner 3" at bounding box center [58, 298] width 86 height 18
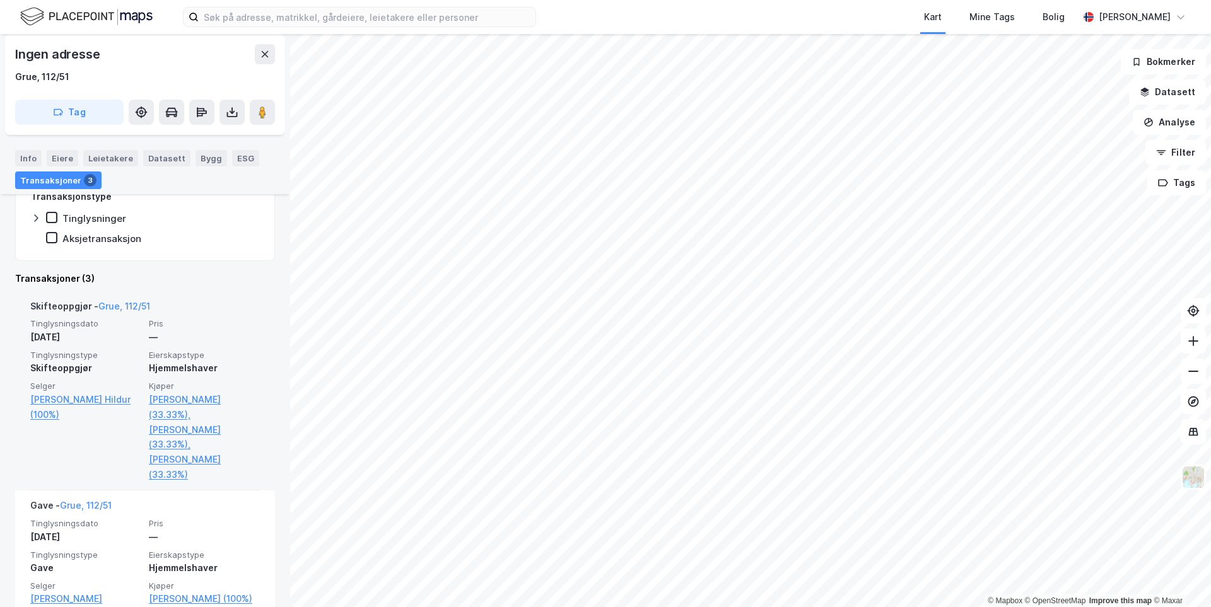
scroll to position [315, 0]
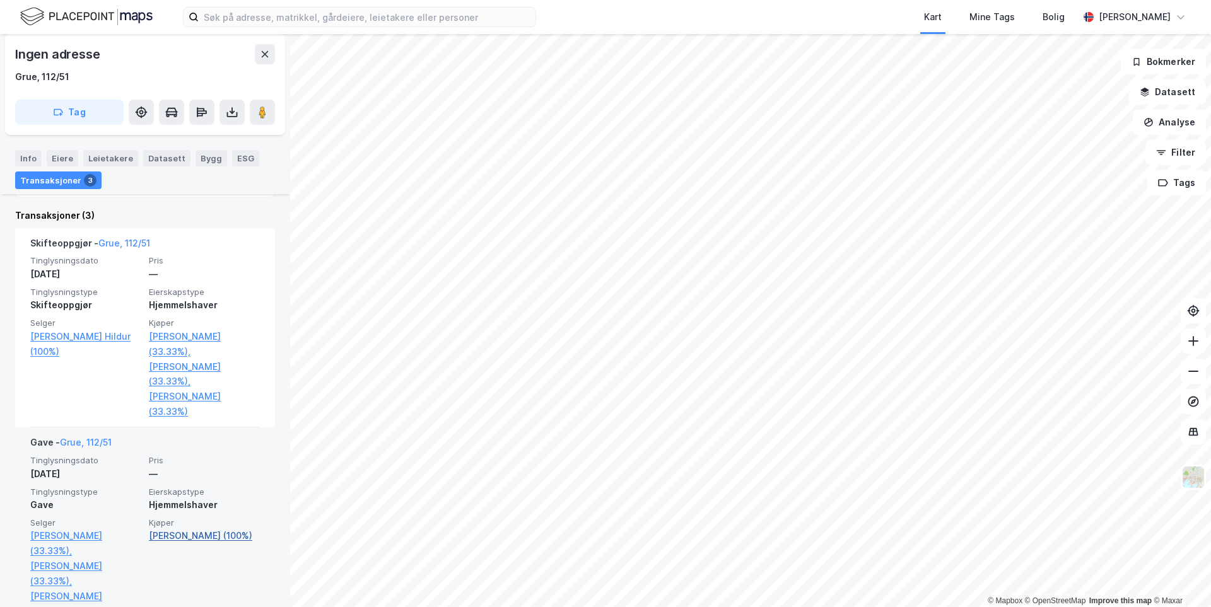
click at [189, 528] on link "[PERSON_NAME] (100%)" at bounding box center [204, 535] width 111 height 15
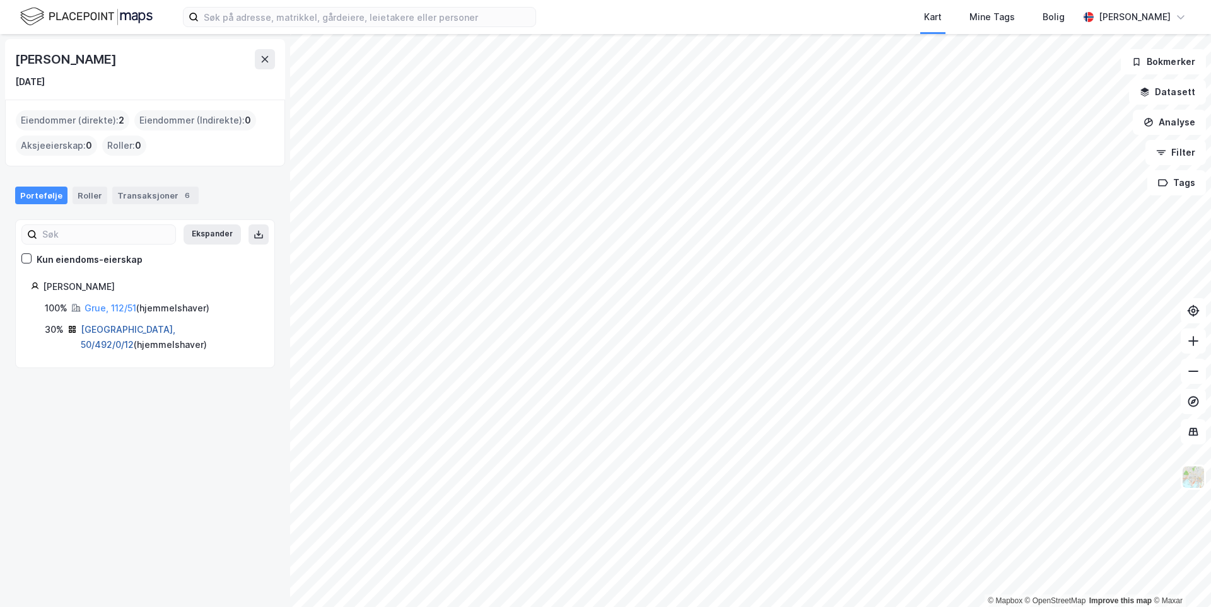
click at [117, 328] on link "[GEOGRAPHIC_DATA], 50/492/0/12" at bounding box center [128, 337] width 95 height 26
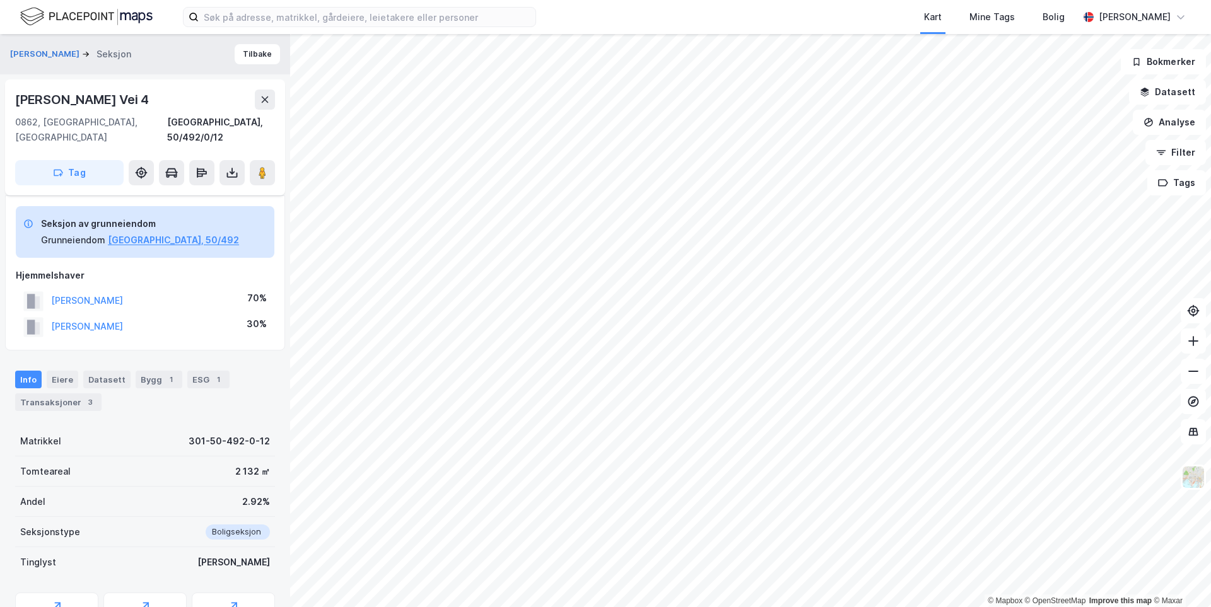
scroll to position [103, 0]
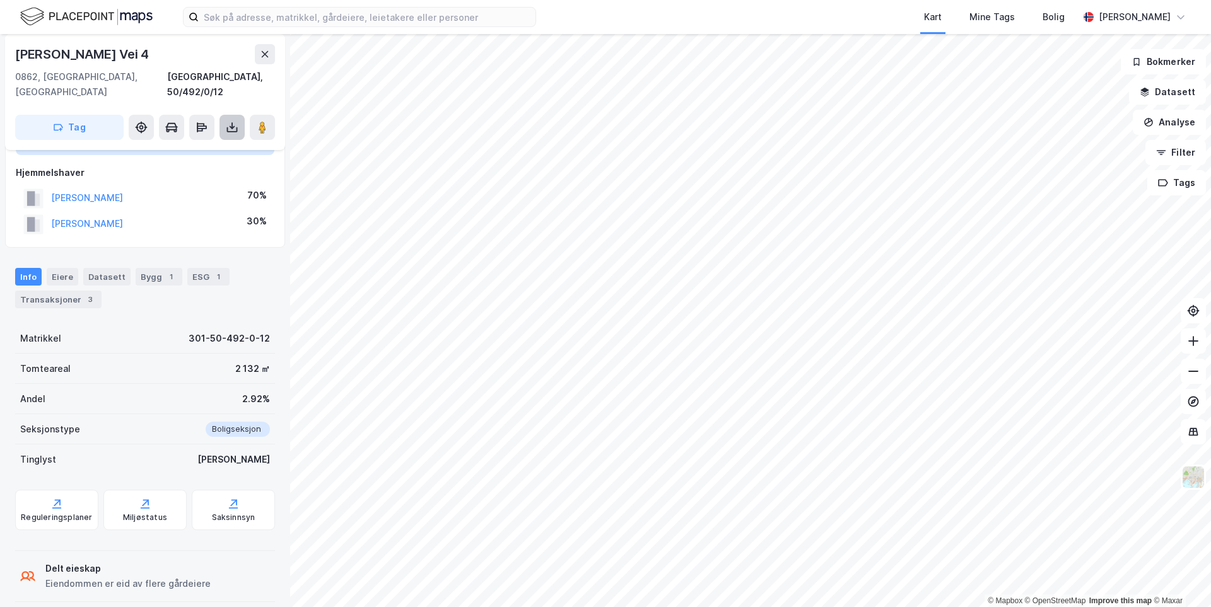
click at [223, 115] on button at bounding box center [231, 127] width 25 height 25
click at [211, 142] on div "Last ned grunnbok" at bounding box center [177, 152] width 134 height 20
